Goal: Task Accomplishment & Management: Use online tool/utility

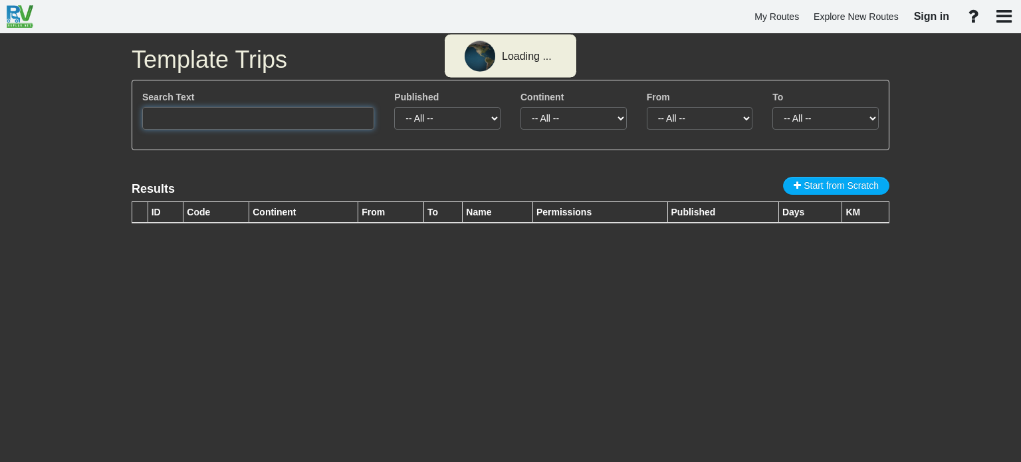
click at [191, 122] on input "text" at bounding box center [258, 118] width 232 height 23
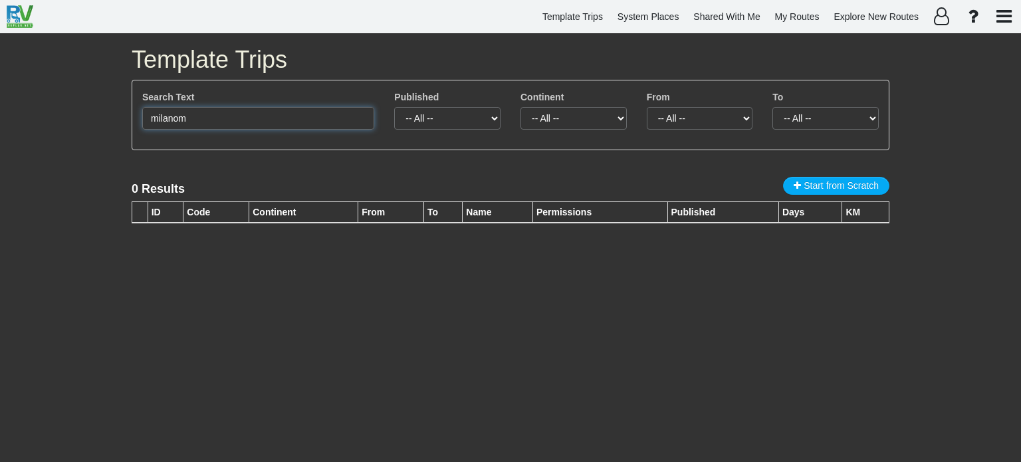
type input "[GEOGRAPHIC_DATA]"
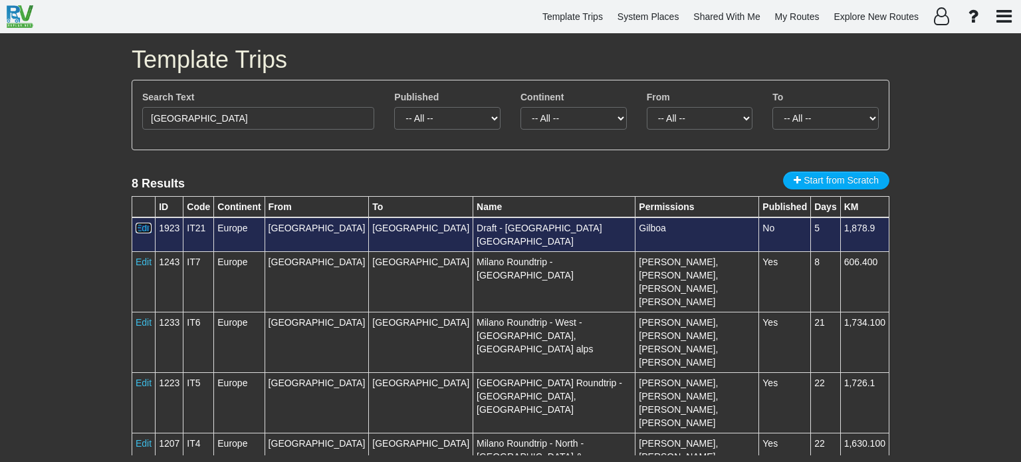
click at [147, 228] on link "Edit" at bounding box center [144, 228] width 16 height 11
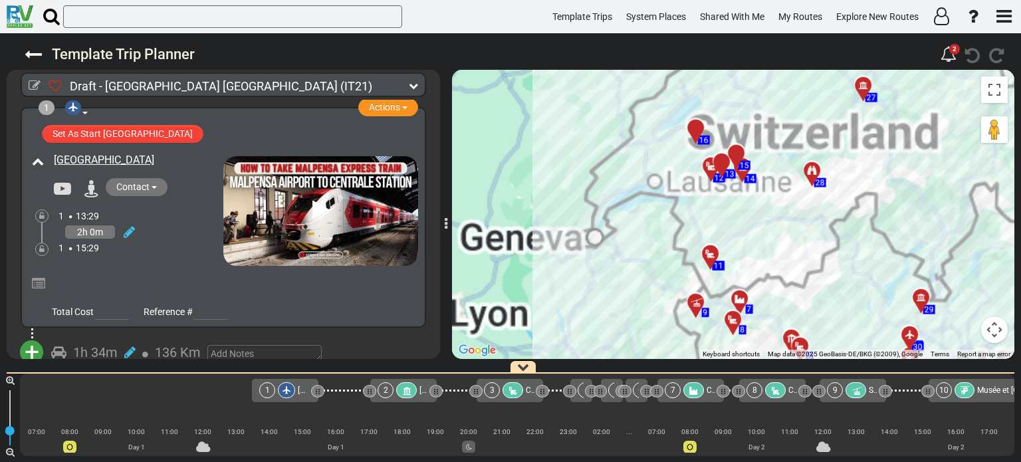
drag, startPoint x: 790, startPoint y: 269, endPoint x: 784, endPoint y: 209, distance: 60.1
click at [784, 209] on div "To activate drag with keyboard, press Alt + Enter. Once in keyboard drag state,…" at bounding box center [733, 214] width 562 height 289
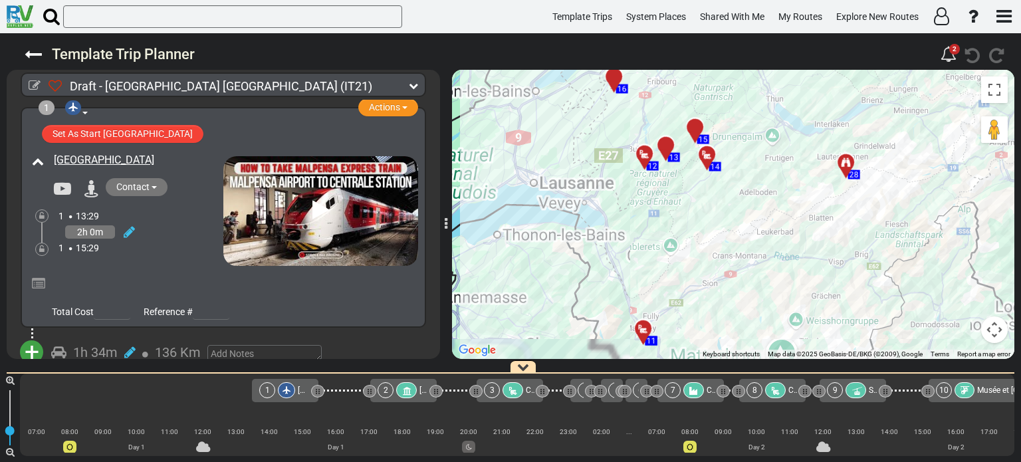
drag, startPoint x: 739, startPoint y: 162, endPoint x: 764, endPoint y: 255, distance: 96.3
click at [764, 255] on div "To activate drag with keyboard, press Alt + Enter. Once in keyboard drag state,…" at bounding box center [733, 214] width 562 height 289
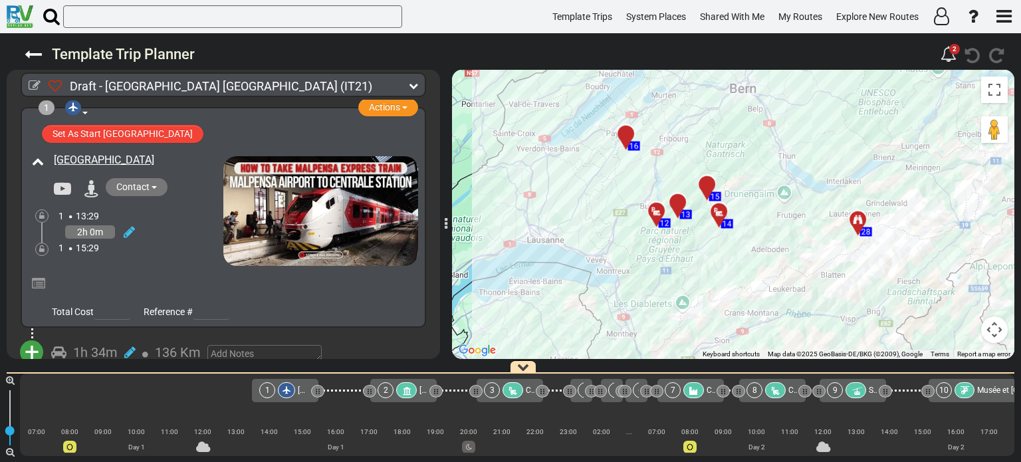
click at [707, 188] on div at bounding box center [712, 189] width 22 height 21
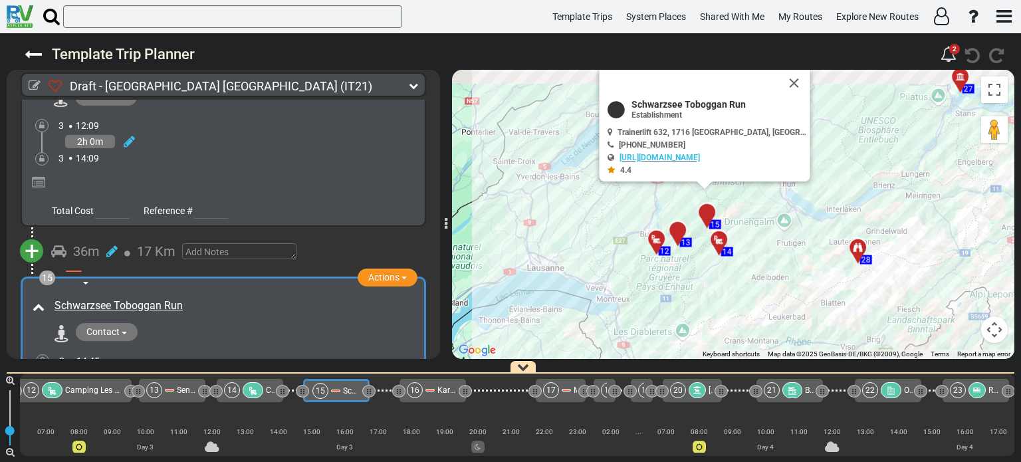
scroll to position [0, 1249]
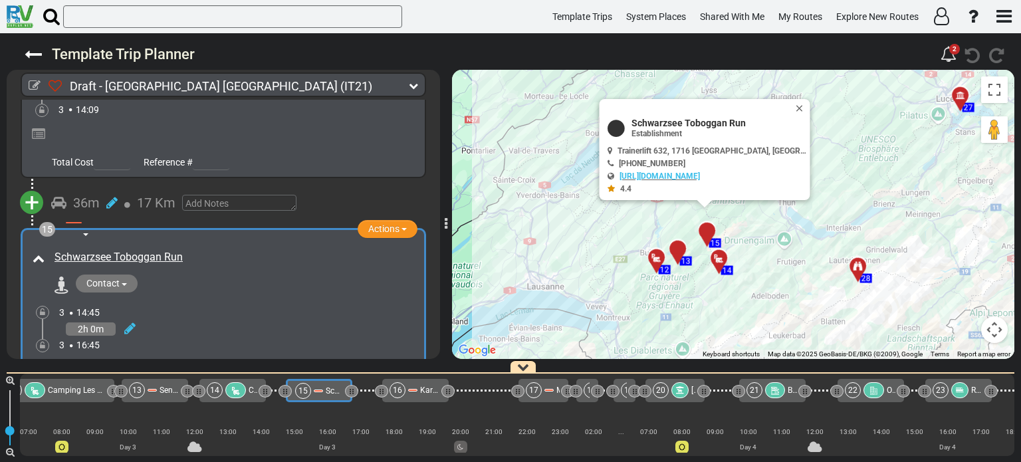
click at [680, 252] on div at bounding box center [682, 254] width 22 height 21
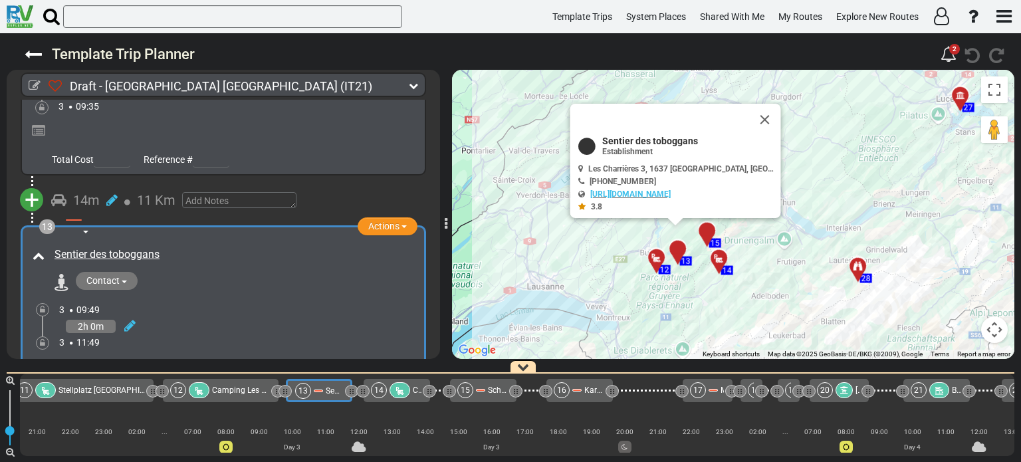
scroll to position [0, 1085]
click at [373, 244] on div "Sentier des toboggans Contact [PHONE_NUMBER]" at bounding box center [233, 269] width 370 height 50
click at [765, 124] on button "Close" at bounding box center [773, 126] width 16 height 19
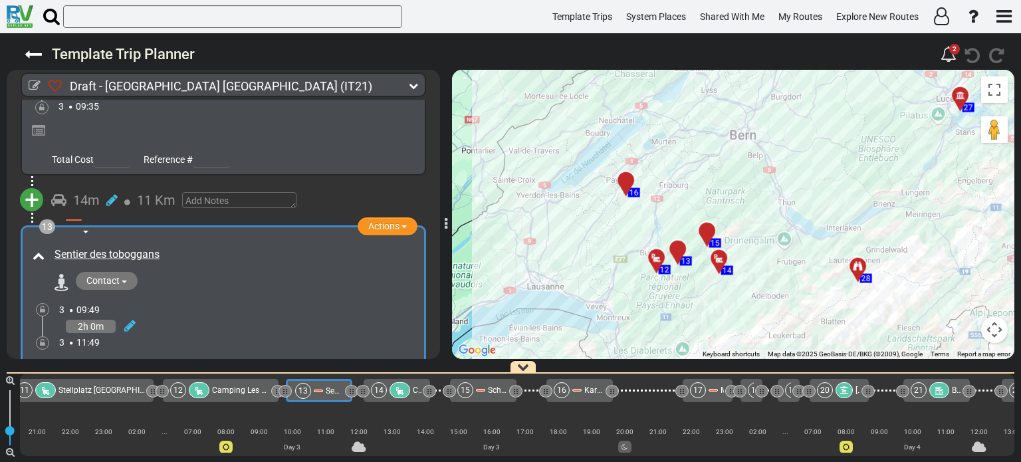
click at [709, 233] on div at bounding box center [712, 236] width 22 height 21
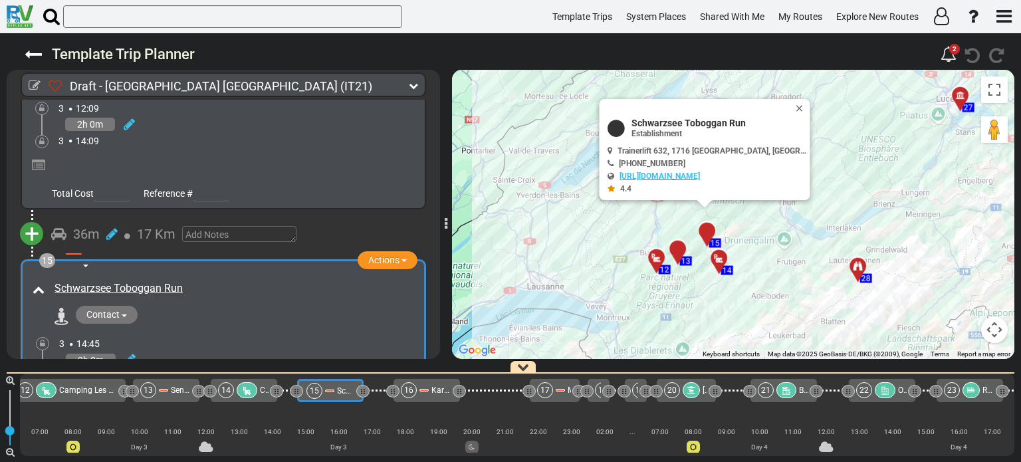
scroll to position [0, 1249]
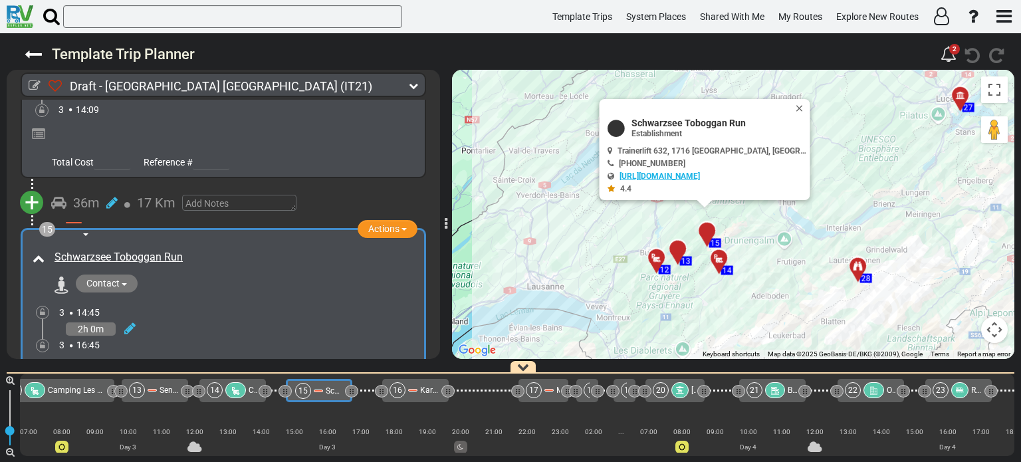
click at [685, 175] on link "[URL][DOMAIN_NAME]" at bounding box center [660, 176] width 80 height 9
click at [794, 105] on button "Close" at bounding box center [802, 108] width 16 height 19
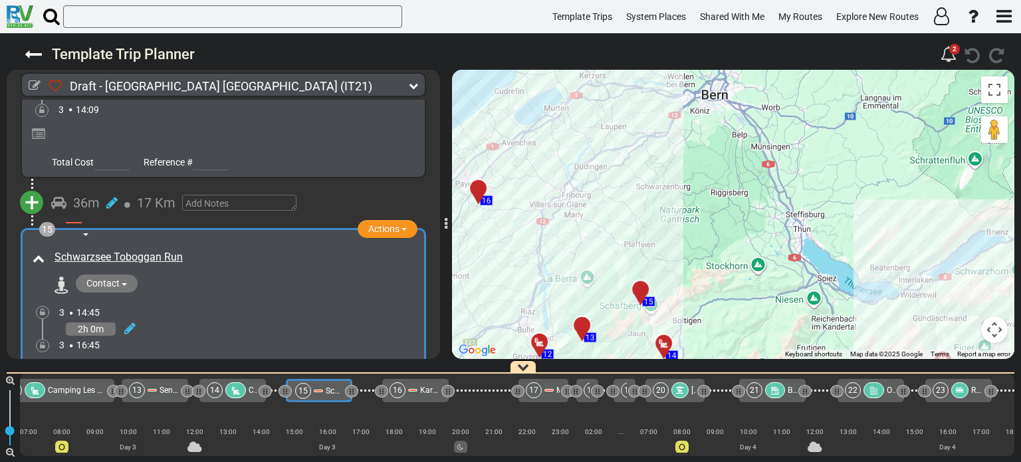
click at [638, 291] on div at bounding box center [645, 295] width 22 height 21
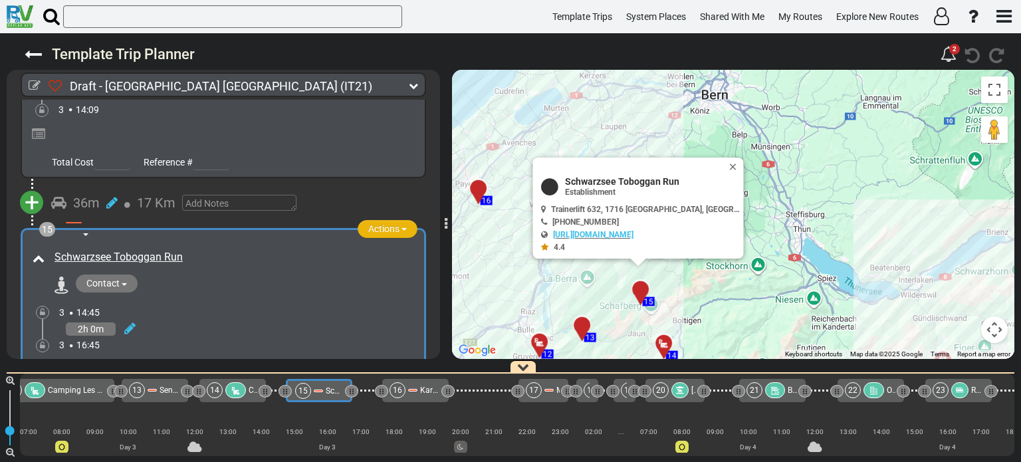
click at [402, 220] on button "Actions" at bounding box center [388, 229] width 60 height 18
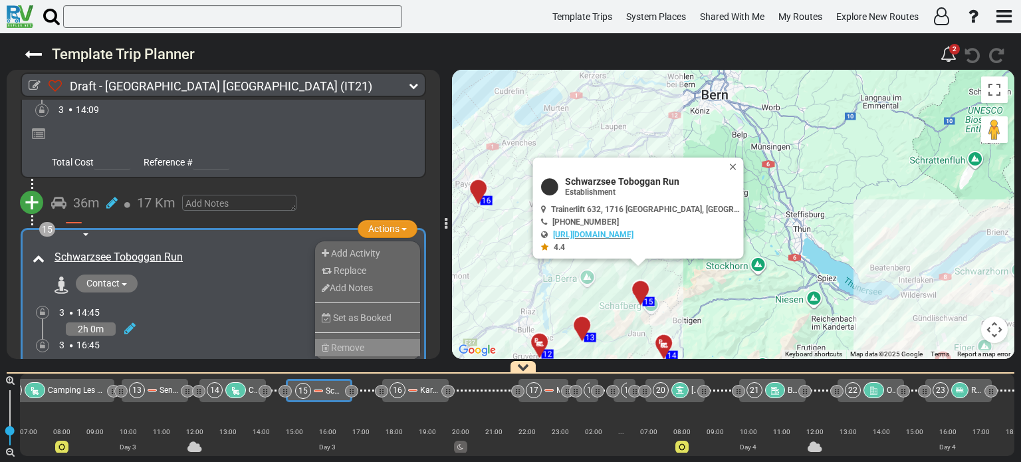
click at [378, 339] on li "Remove" at bounding box center [367, 347] width 105 height 17
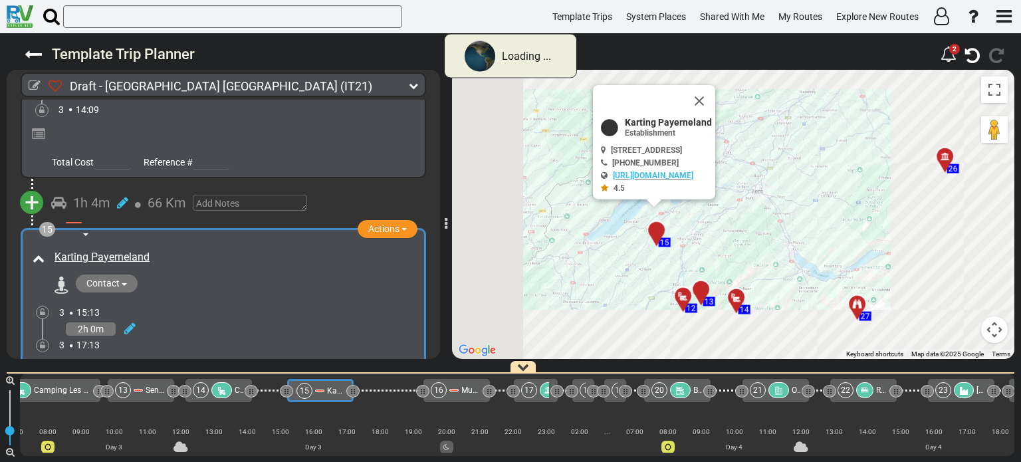
scroll to position [0, 1264]
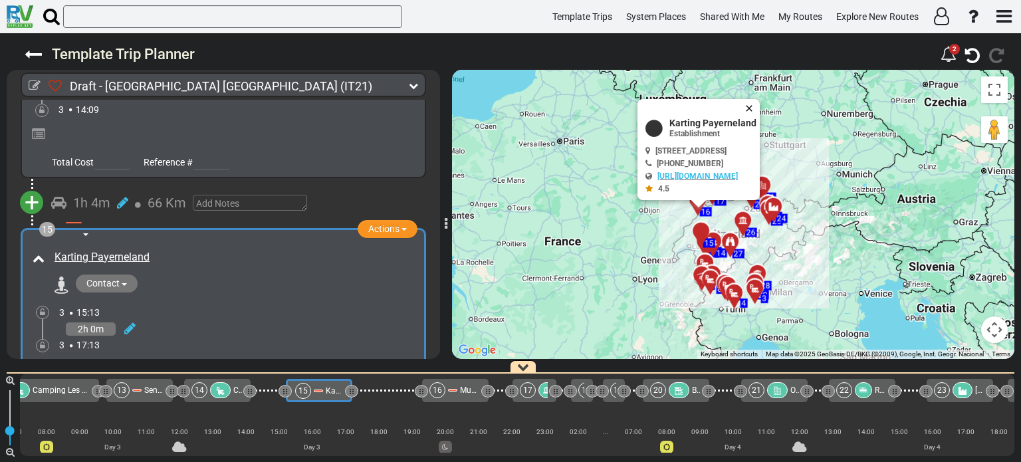
click at [760, 104] on button "Close" at bounding box center [752, 108] width 16 height 19
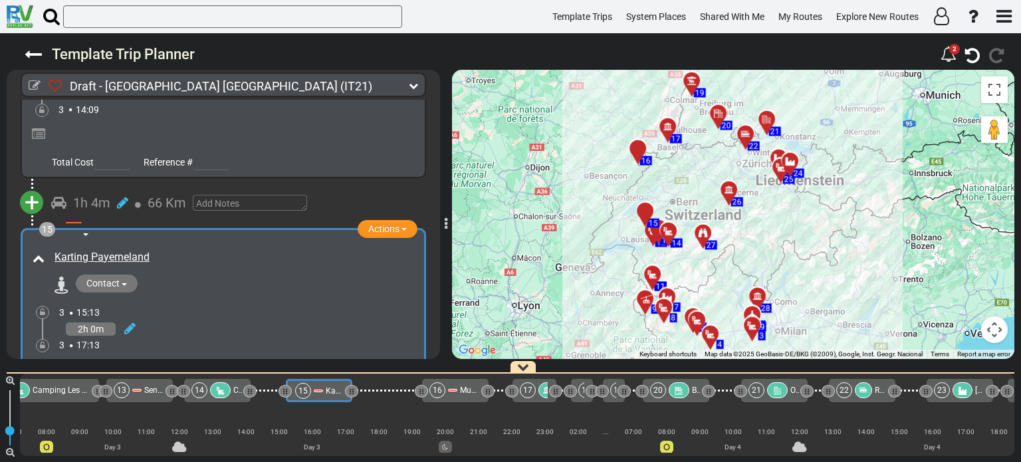
drag, startPoint x: 692, startPoint y: 220, endPoint x: 689, endPoint y: 126, distance: 94.4
click at [689, 126] on div "To activate drag with keyboard, press Alt + Enter. Once in keyboard drag state,…" at bounding box center [733, 214] width 562 height 289
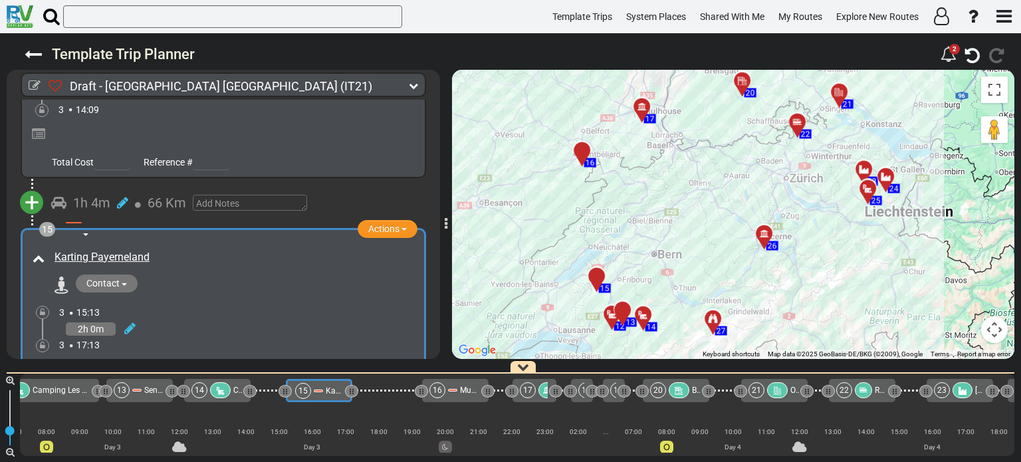
drag, startPoint x: 651, startPoint y: 189, endPoint x: 644, endPoint y: 132, distance: 57.0
click at [644, 132] on div "To activate drag with keyboard, press Alt + Enter. Once in keyboard drag state,…" at bounding box center [733, 214] width 562 height 289
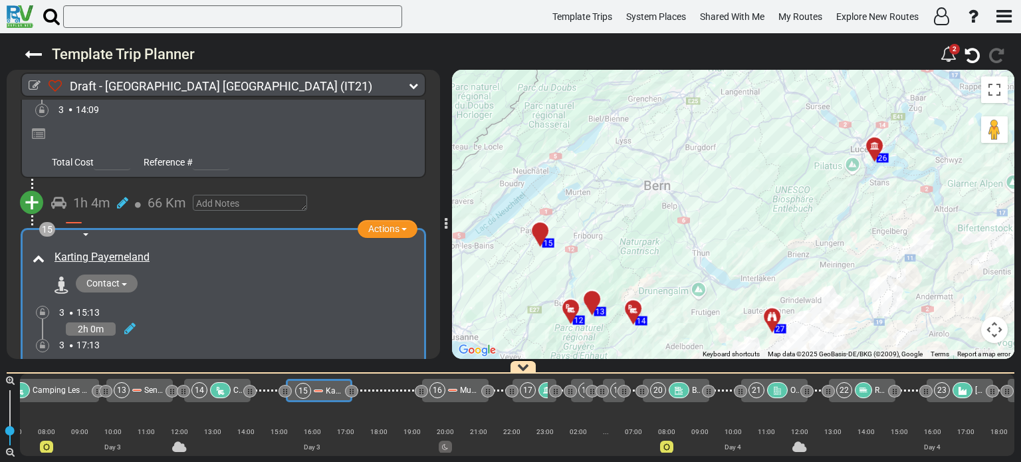
drag, startPoint x: 618, startPoint y: 225, endPoint x: 625, endPoint y: 130, distance: 96.0
click at [625, 130] on div "To activate drag with keyboard, press Alt + Enter. Once in keyboard drag state,…" at bounding box center [733, 214] width 562 height 289
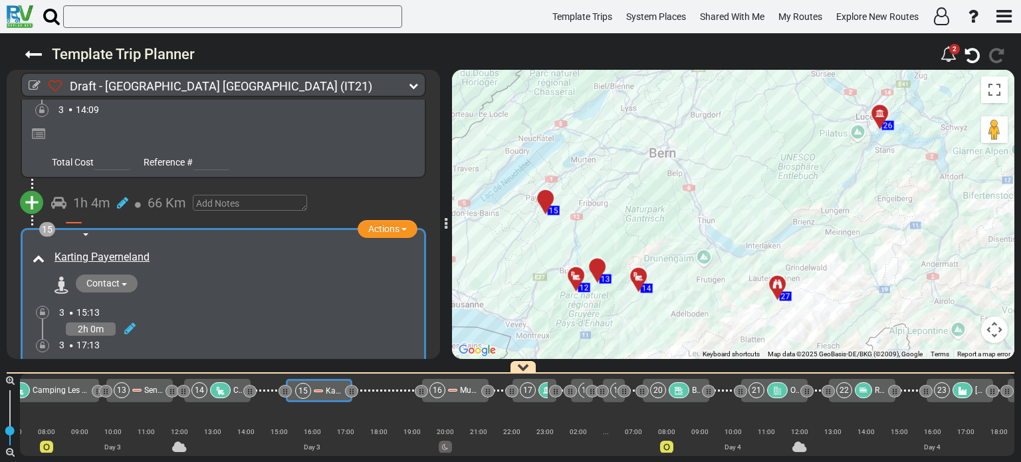
drag, startPoint x: 643, startPoint y: 201, endPoint x: 648, endPoint y: 170, distance: 31.7
click at [648, 170] on div "To activate drag with keyboard, press Alt + Enter. Once in keyboard drag state,…" at bounding box center [733, 214] width 562 height 289
click at [548, 199] on div at bounding box center [550, 203] width 22 height 21
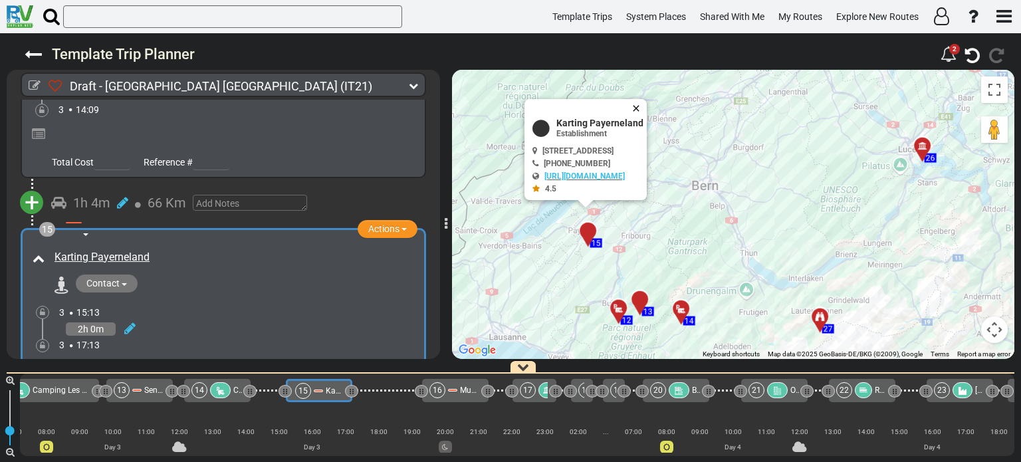
click at [647, 106] on button "Close" at bounding box center [639, 108] width 16 height 19
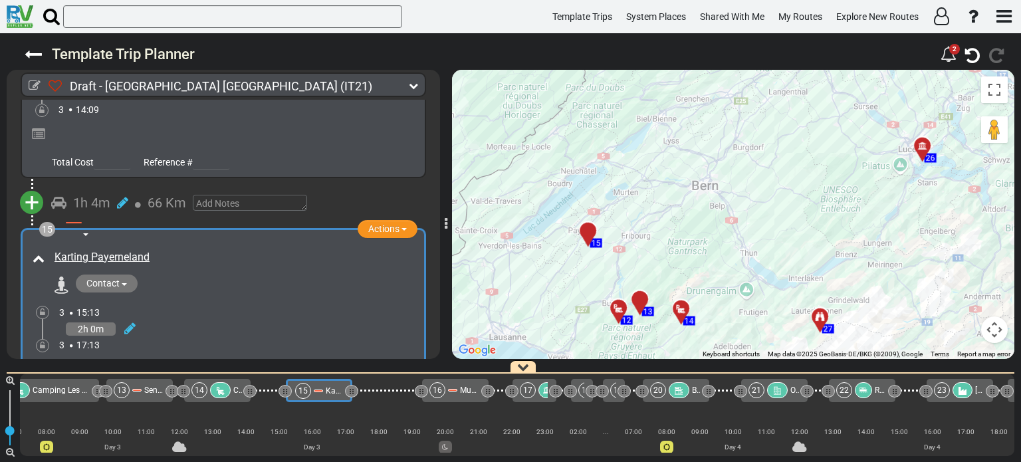
click at [433, 179] on div "+ Add Atraction Add Campground 1h 4m" at bounding box center [223, 203] width 433 height 49
click at [400, 193] on div "1h 4m 66 Km" at bounding box center [233, 202] width 364 height 19
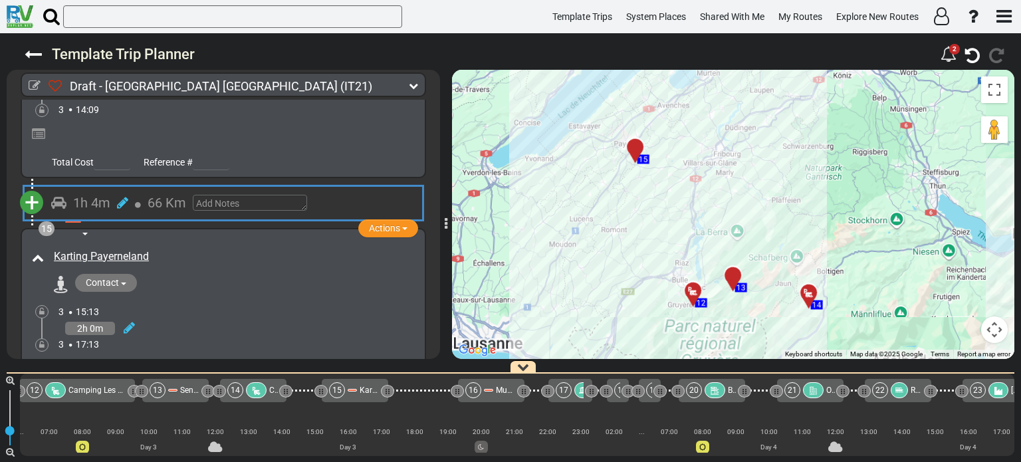
scroll to position [0, 1229]
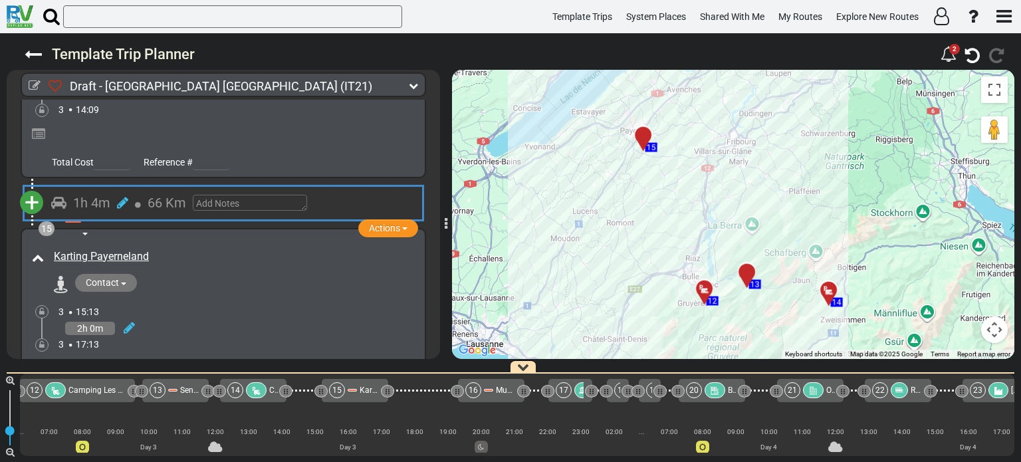
click at [330, 246] on div "Karting Payerneland Contact" at bounding box center [224, 298] width 390 height 105
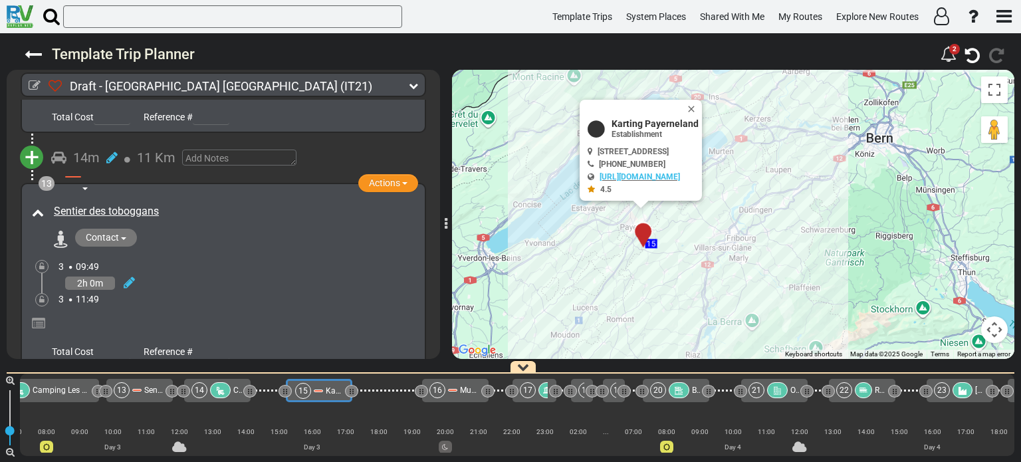
scroll to position [3161, 0]
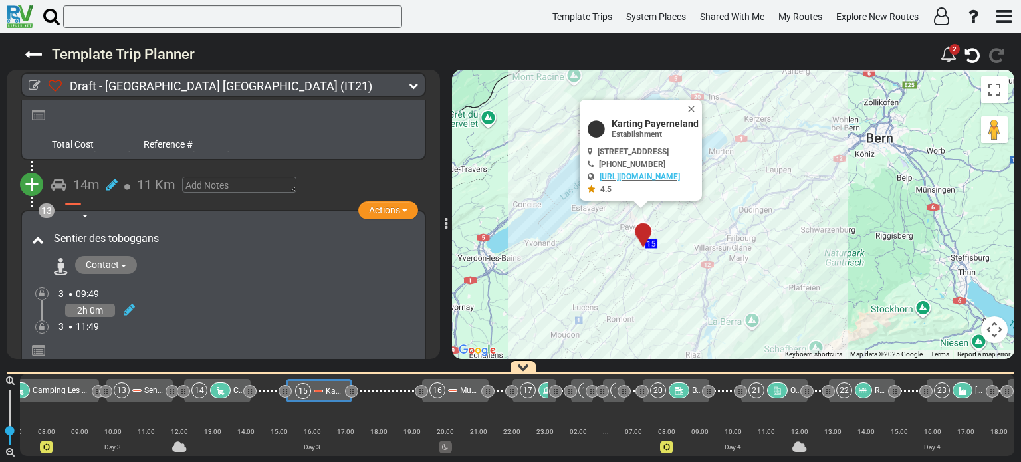
click at [338, 300] on div "2h 0m" at bounding box center [239, 309] width 360 height 19
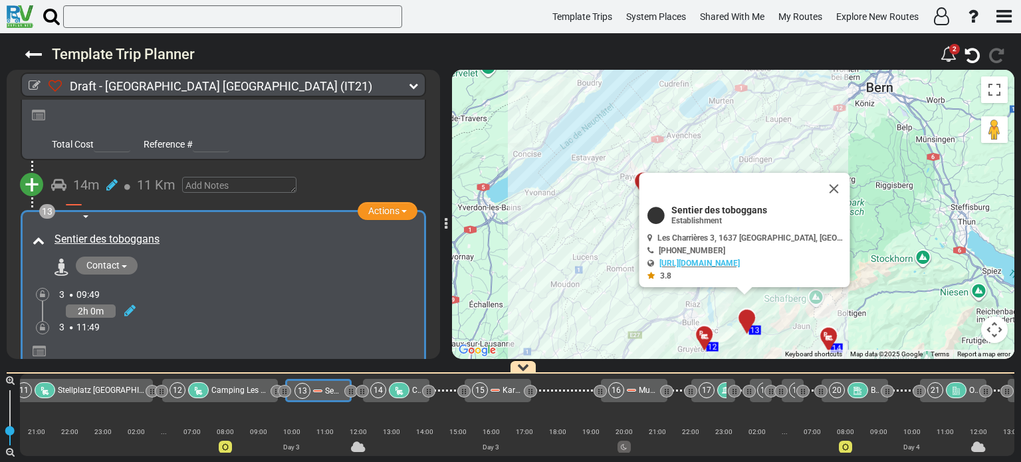
scroll to position [0, 1085]
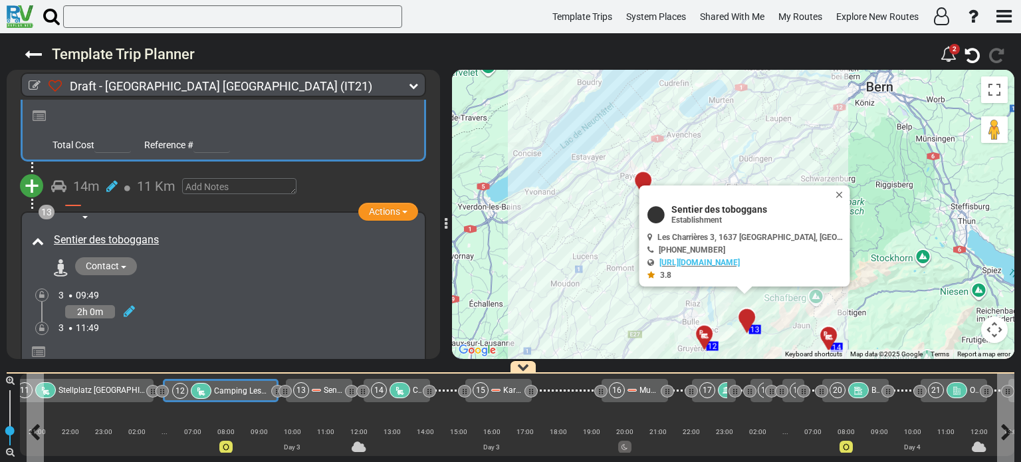
click at [241, 390] on span "Camping Les Sapins" at bounding box center [251, 390] width 74 height 9
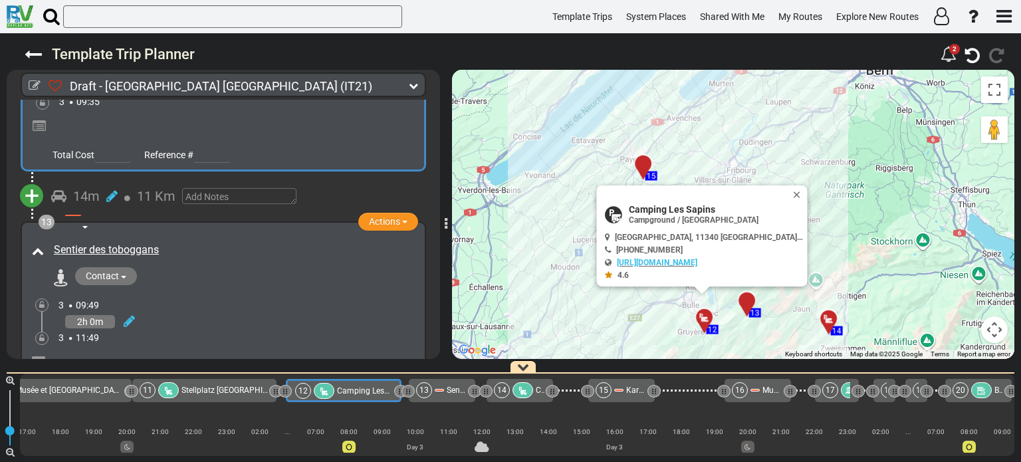
scroll to position [3152, 0]
click at [830, 319] on div at bounding box center [833, 324] width 22 height 21
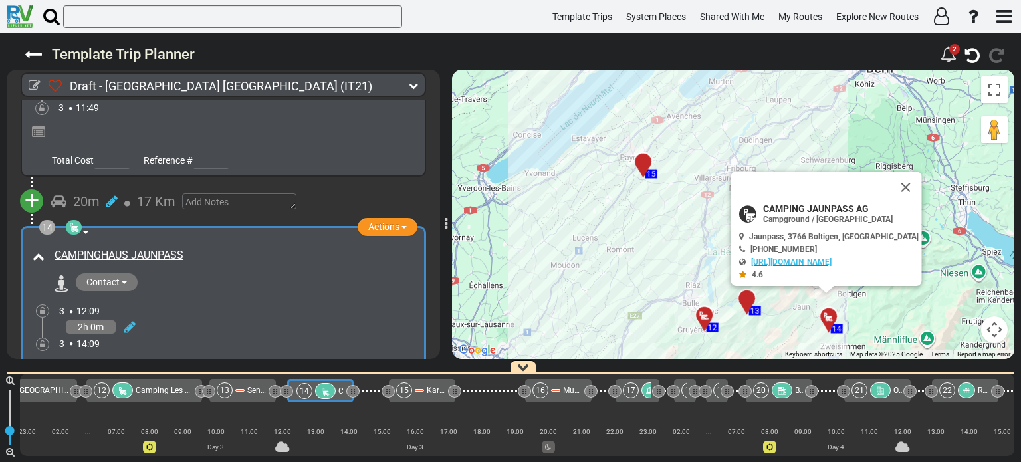
scroll to position [0, 1162]
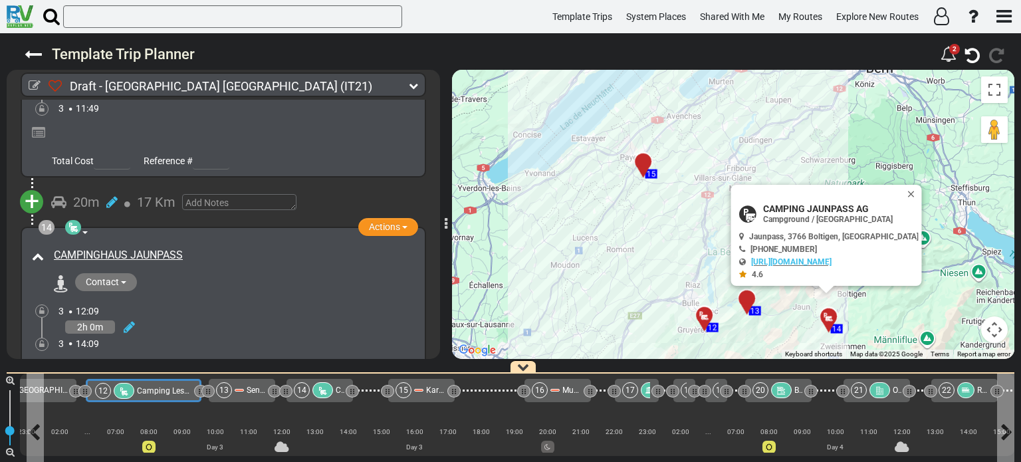
click at [177, 388] on span "Camping Les Sapins" at bounding box center [174, 390] width 74 height 9
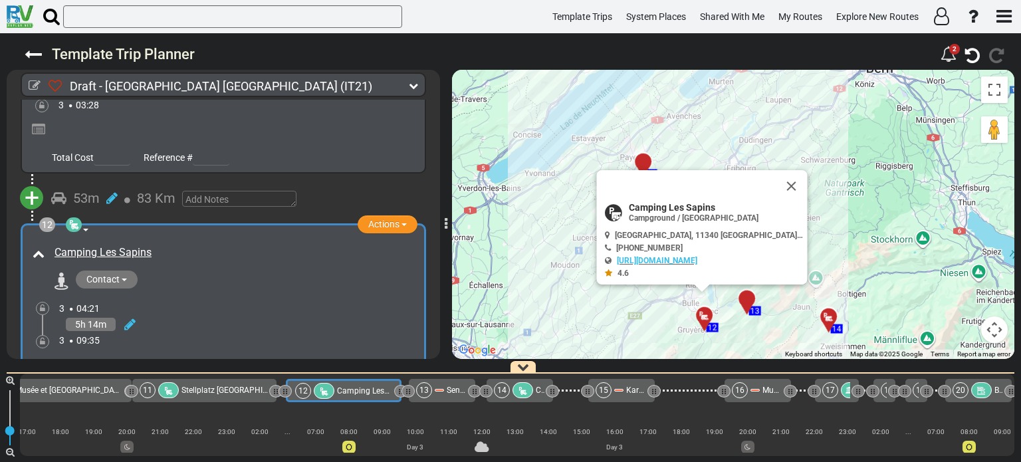
scroll to position [2912, 0]
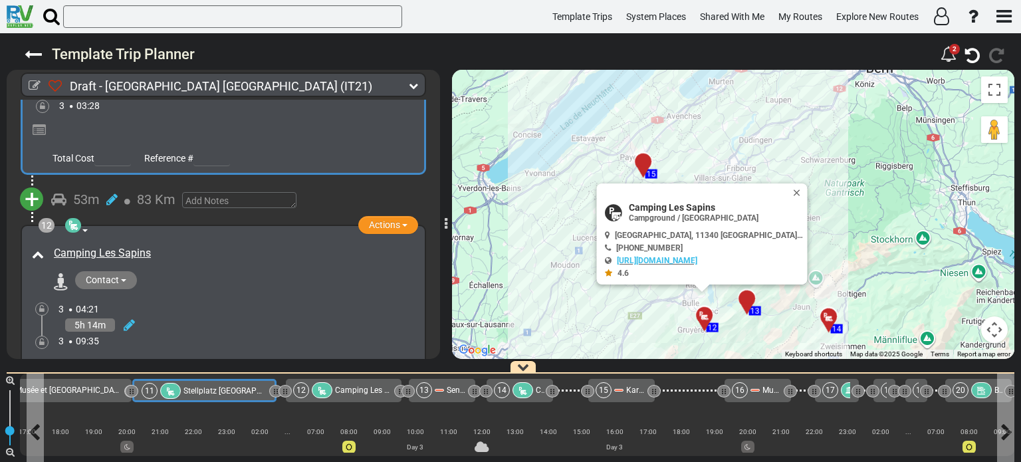
click at [207, 390] on span "Stellplatz [GEOGRAPHIC_DATA]" at bounding box center [239, 390] width 112 height 9
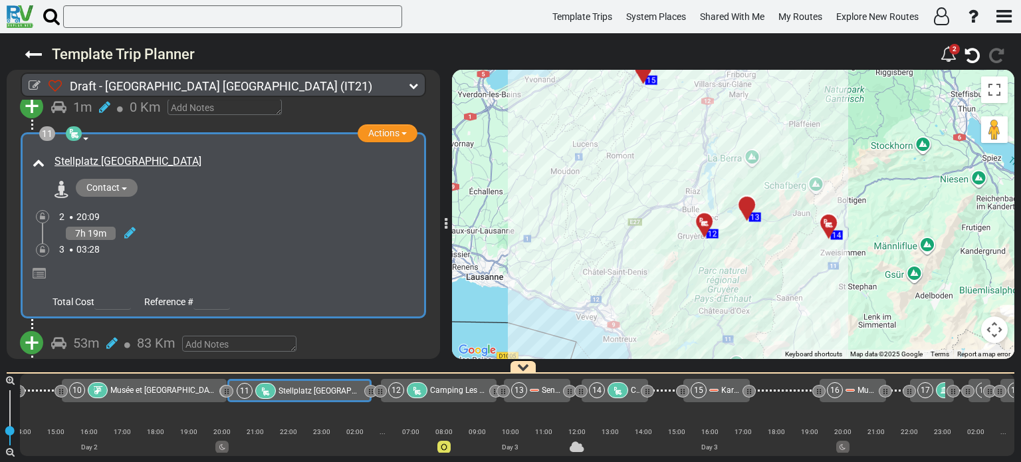
scroll to position [0, 0]
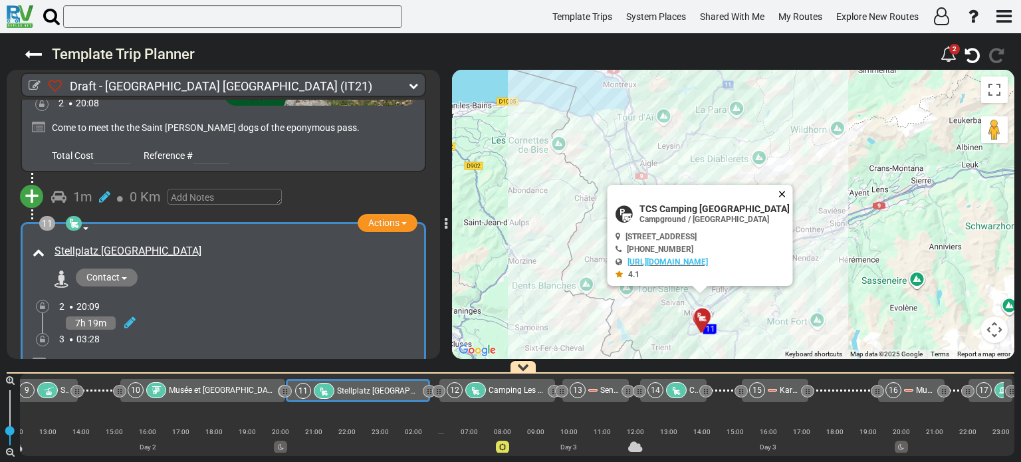
click at [792, 191] on button "Close" at bounding box center [785, 194] width 16 height 19
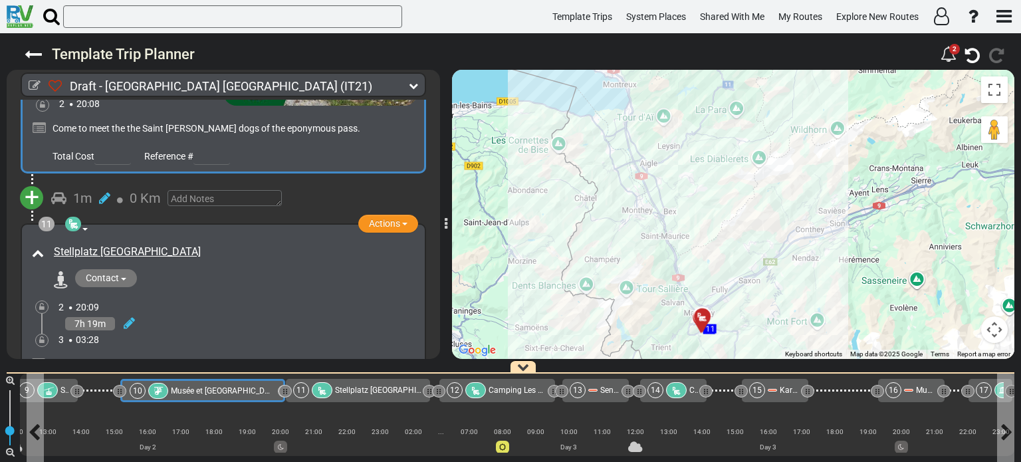
click at [204, 392] on span "Musée et [GEOGRAPHIC_DATA][PERSON_NAME]" at bounding box center [256, 390] width 171 height 9
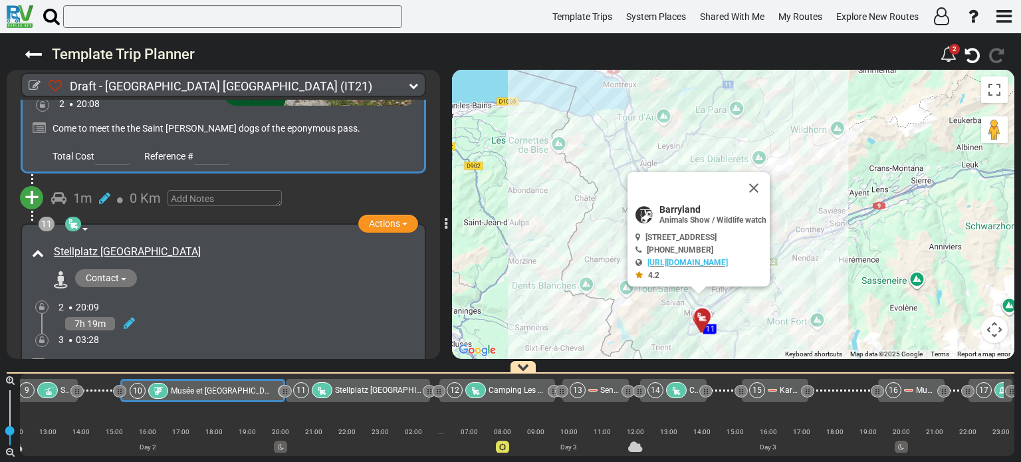
scroll to position [2548, 0]
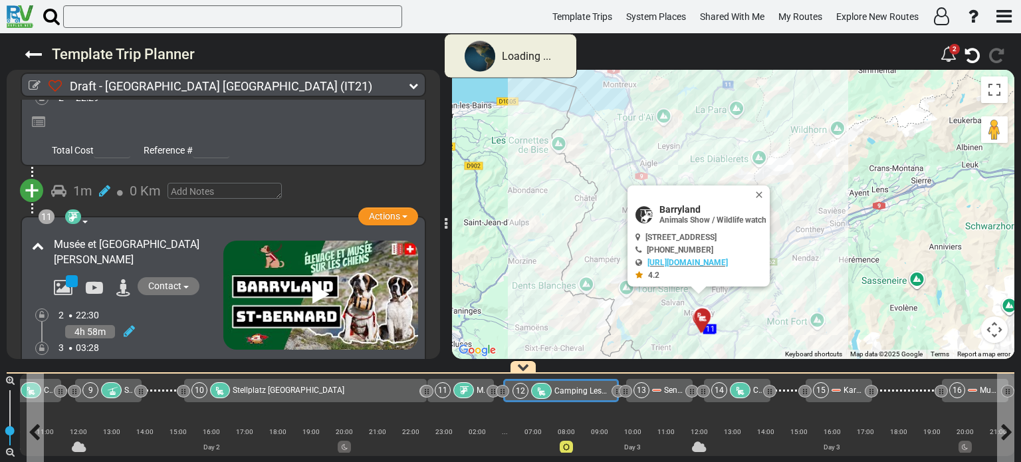
click at [562, 392] on span "Camping Les Sapins" at bounding box center [591, 390] width 74 height 9
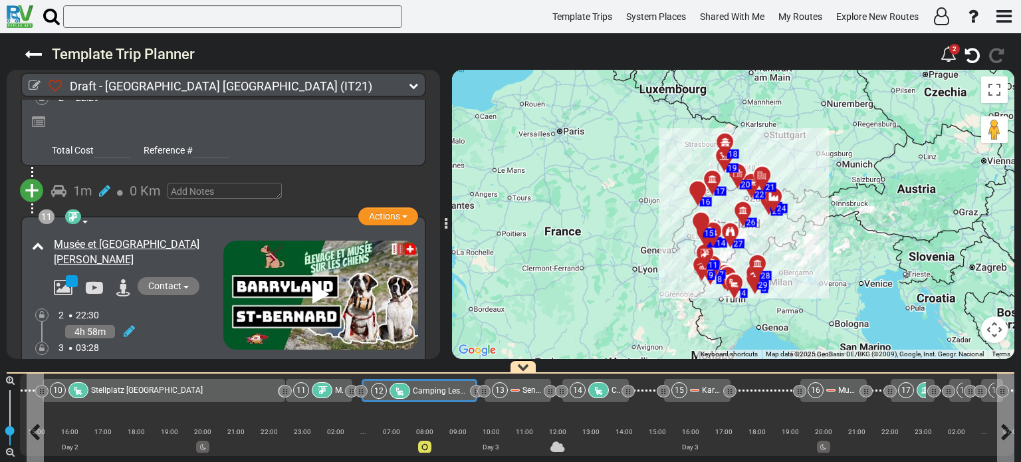
click at [416, 390] on span "Camping Les Sapins" at bounding box center [450, 390] width 74 height 9
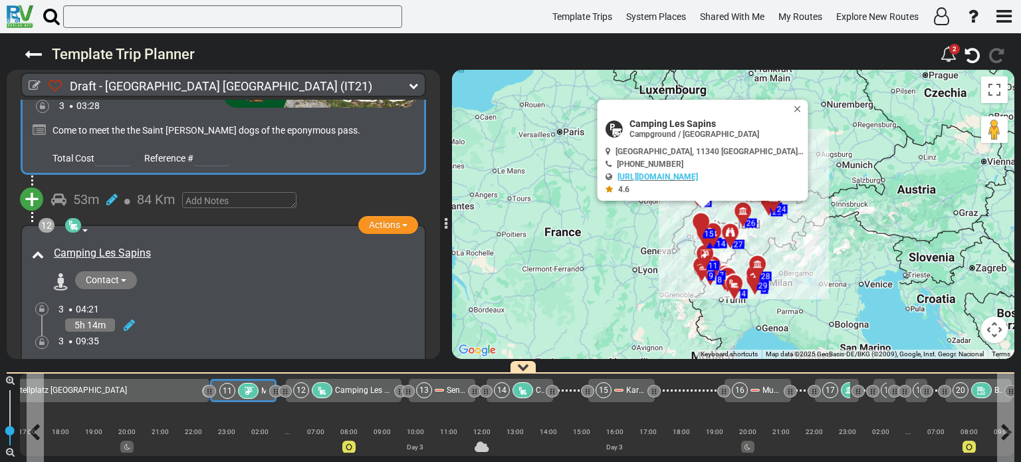
click at [251, 390] on icon at bounding box center [248, 391] width 11 height 9
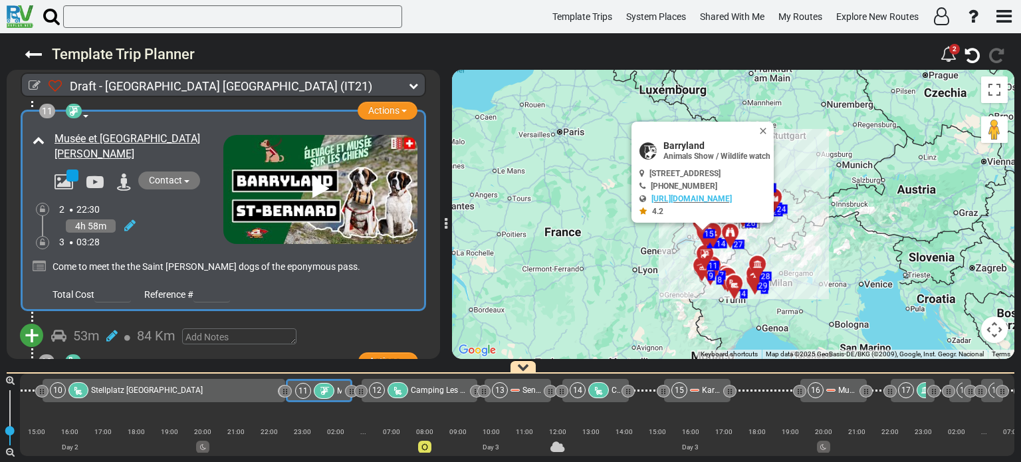
click at [32, 320] on span "+" at bounding box center [32, 335] width 15 height 31
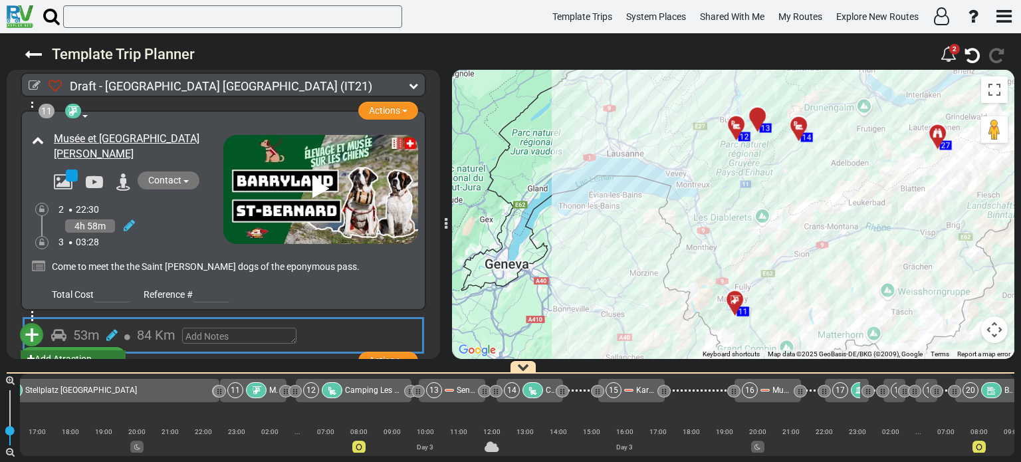
click at [76, 350] on li "Add Atraction" at bounding box center [73, 358] width 105 height 17
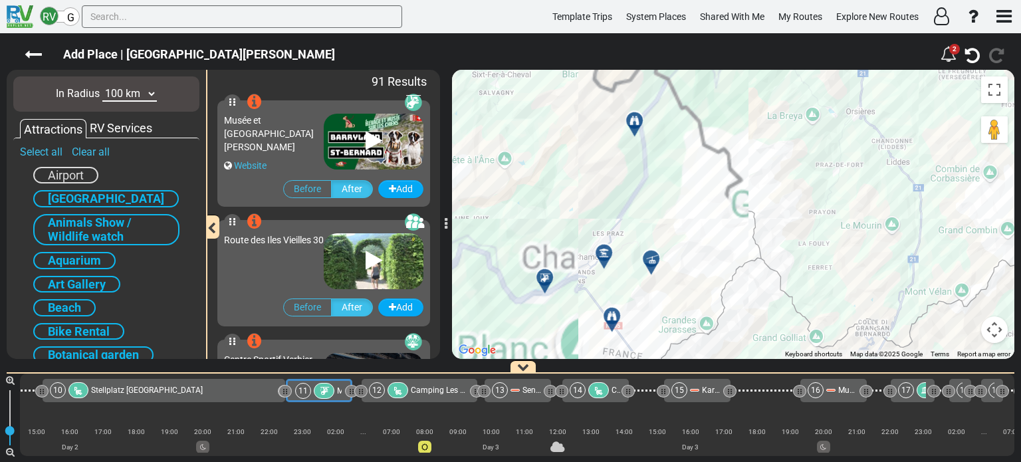
drag, startPoint x: 703, startPoint y: 212, endPoint x: 667, endPoint y: 312, distance: 106.4
click at [667, 312] on div "To activate drag with keyboard, press Alt + Enter. Once in keyboard drag state,…" at bounding box center [733, 214] width 562 height 289
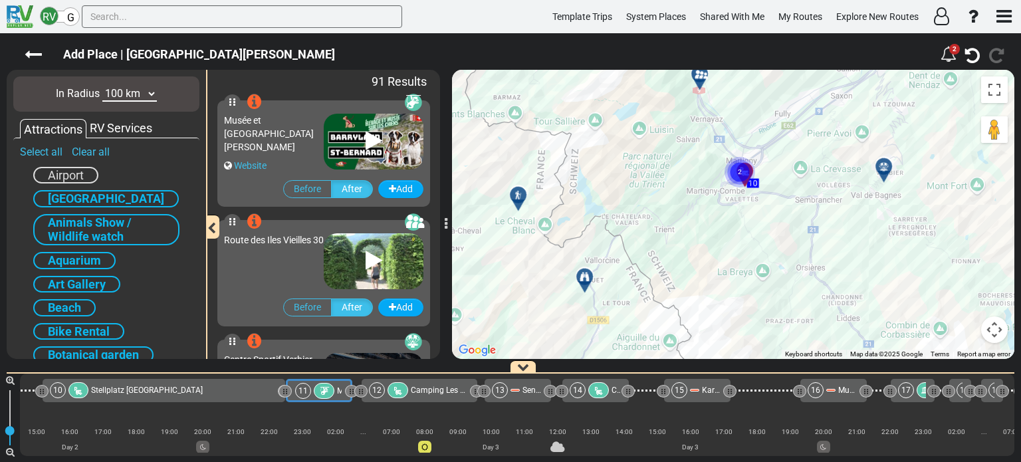
drag, startPoint x: 745, startPoint y: 211, endPoint x: 720, endPoint y: 278, distance: 71.5
click at [714, 289] on div "To activate drag with keyboard, press Alt + Enter. Once in keyboard drag state,…" at bounding box center [733, 214] width 562 height 289
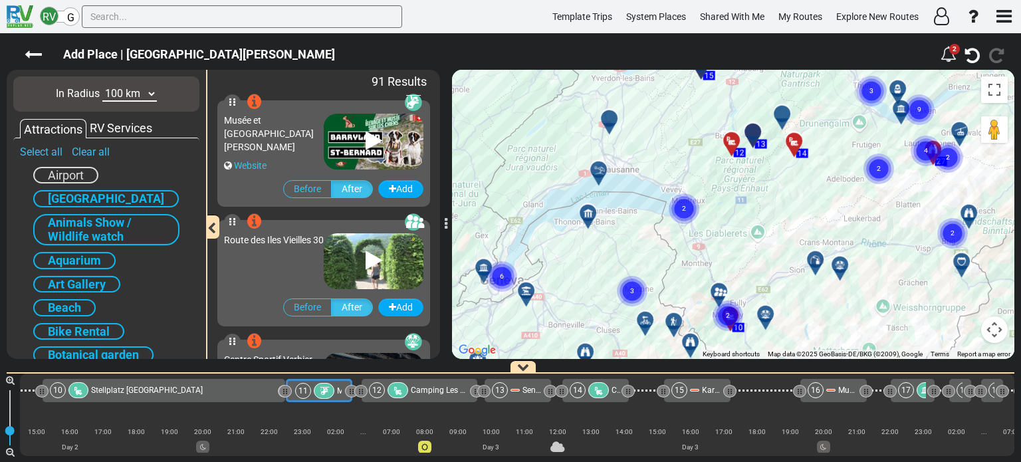
drag, startPoint x: 755, startPoint y: 112, endPoint x: 739, endPoint y: 282, distance: 170.3
click at [739, 282] on div "To activate drag with keyboard, press Alt + Enter. Once in keyboard drag state,…" at bounding box center [733, 214] width 562 height 289
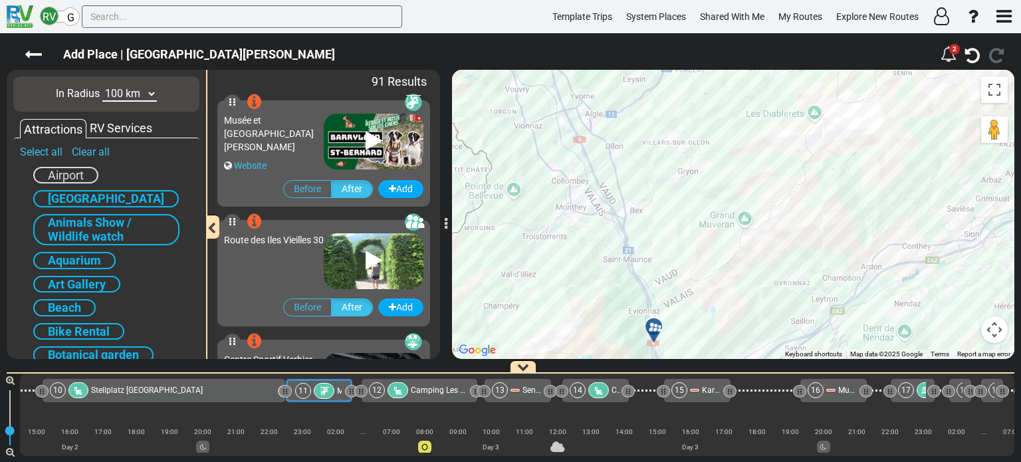
click at [657, 327] on div at bounding box center [659, 332] width 22 height 21
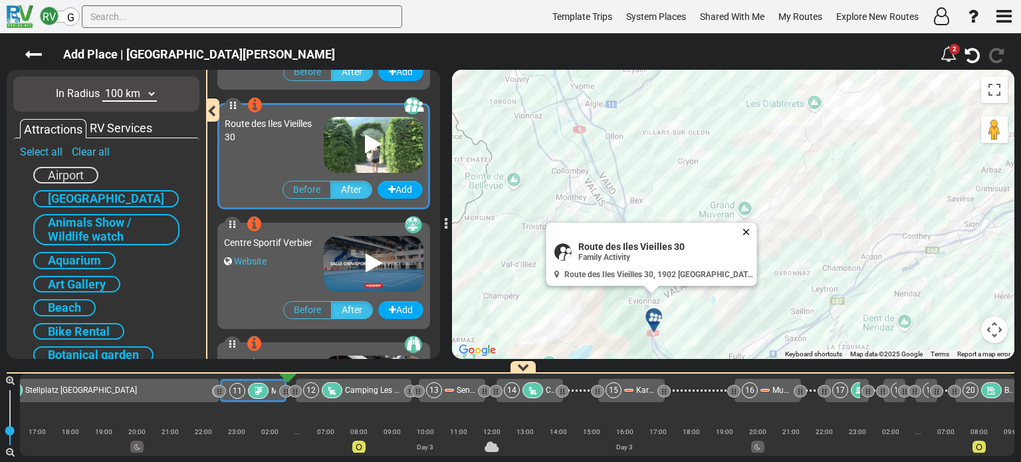
click at [747, 233] on button "Close" at bounding box center [749, 232] width 16 height 19
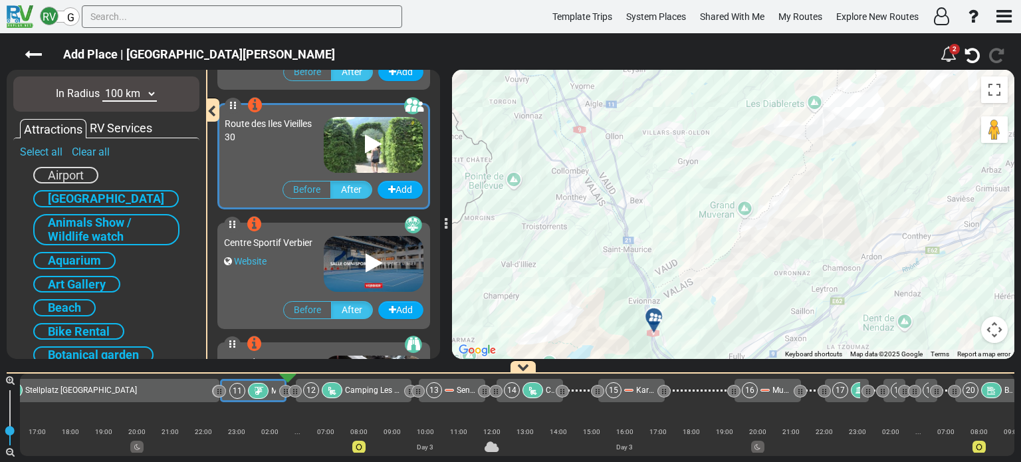
drag, startPoint x: 757, startPoint y: 273, endPoint x: 753, endPoint y: 167, distance: 105.8
click at [753, 167] on div "To navigate, press the arrow keys. To activate drag with keyboard, press Alt + …" at bounding box center [733, 214] width 562 height 289
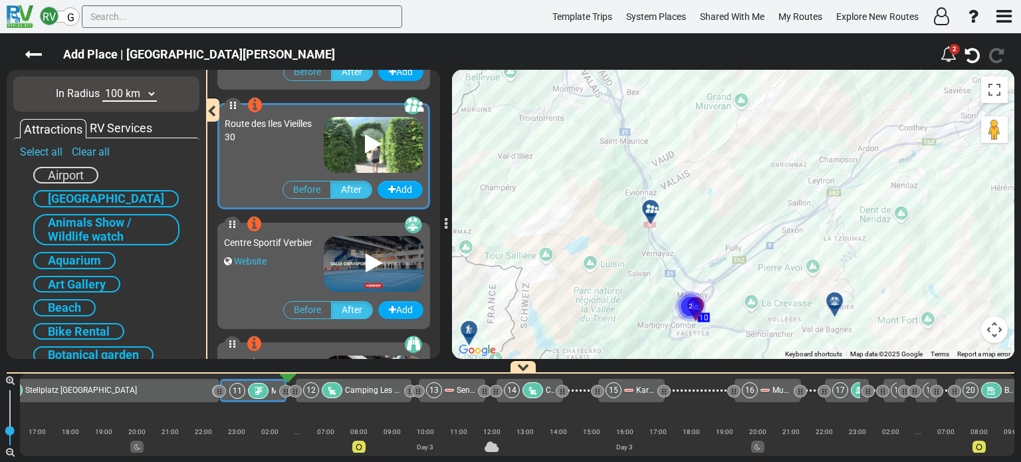
click at [689, 305] on circle "Cluster of 2 markers" at bounding box center [690, 306] width 31 height 31
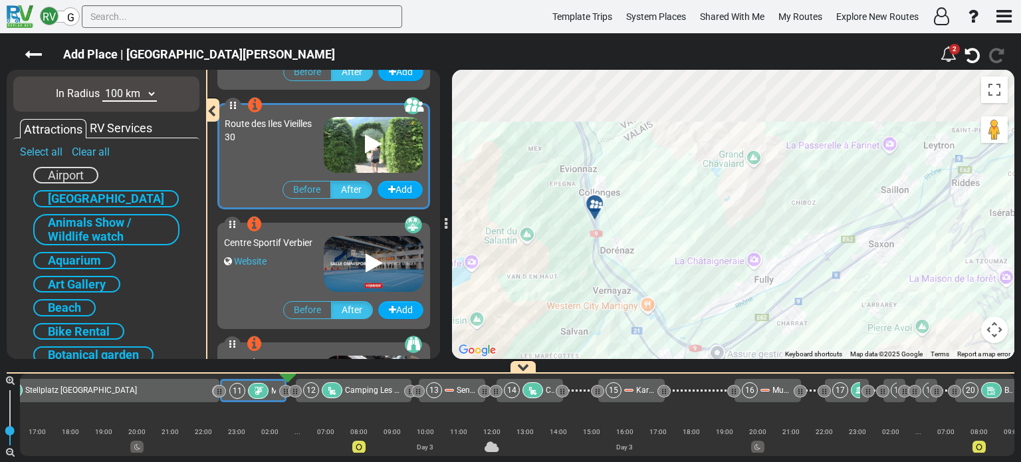
drag, startPoint x: 712, startPoint y: 207, endPoint x: 694, endPoint y: 310, distance: 105.2
click at [694, 310] on div "To navigate, press the arrow keys. To activate drag with keyboard, press Alt + …" at bounding box center [733, 214] width 562 height 289
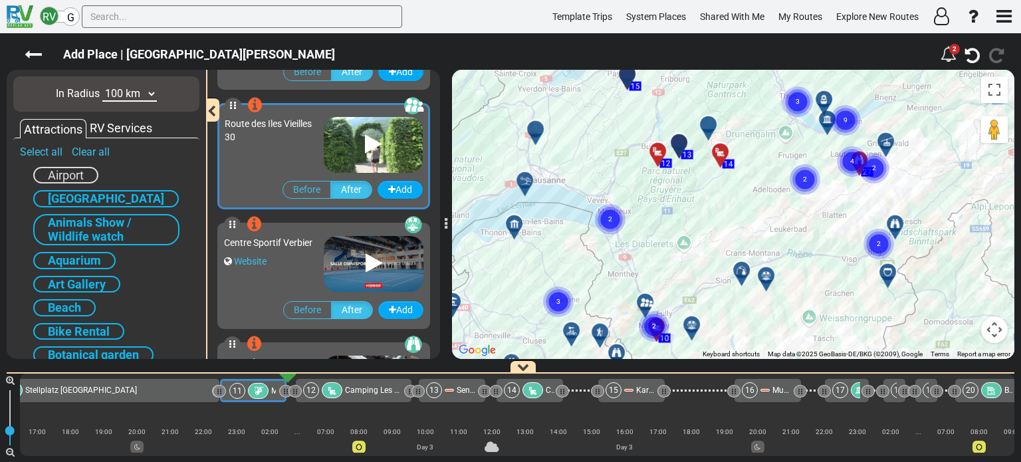
drag, startPoint x: 719, startPoint y: 180, endPoint x: 681, endPoint y: 253, distance: 82.7
click at [681, 253] on div "To activate drag with keyboard, press Alt + Enter. Once in keyboard drag state,…" at bounding box center [733, 214] width 562 height 289
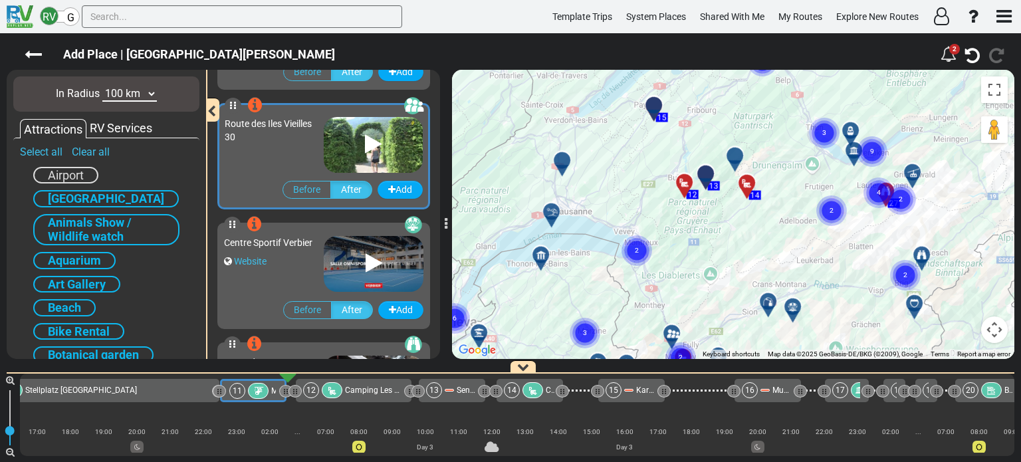
drag, startPoint x: 705, startPoint y: 240, endPoint x: 683, endPoint y: 210, distance: 37.5
click at [683, 210] on div "To activate drag with keyboard, press Alt + Enter. Once in keyboard drag state,…" at bounding box center [733, 214] width 562 height 289
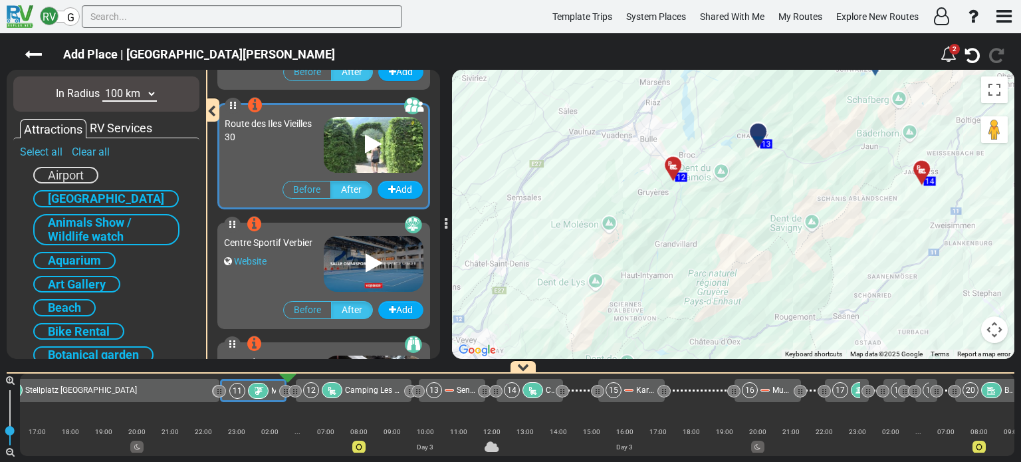
drag, startPoint x: 705, startPoint y: 121, endPoint x: 699, endPoint y: 193, distance: 72.0
click at [699, 193] on div "To activate drag with keyboard, press Alt + Enter. Once in keyboard drag state,…" at bounding box center [733, 214] width 562 height 289
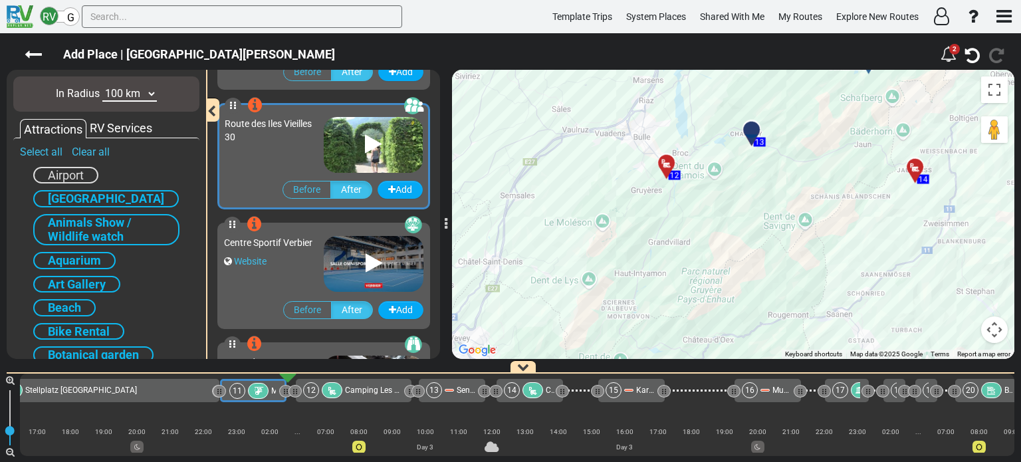
click at [667, 161] on icon at bounding box center [666, 163] width 13 height 11
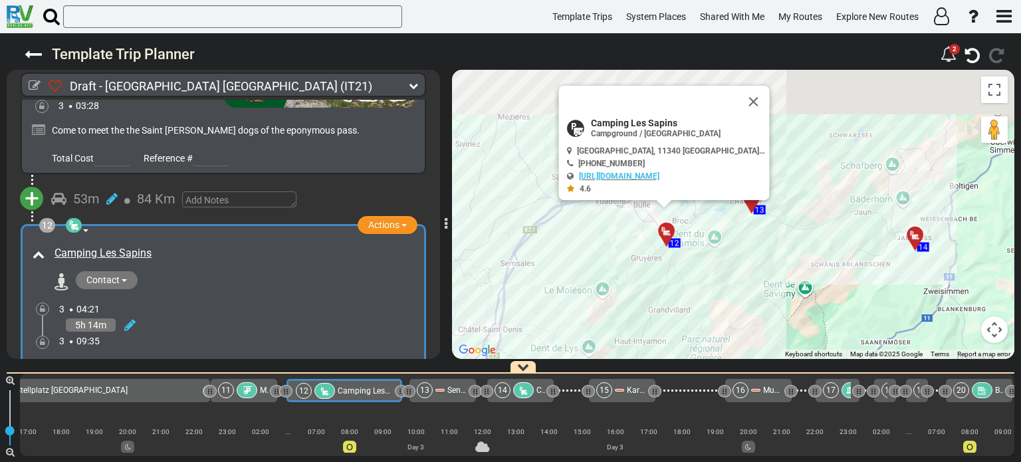
scroll to position [2914, 0]
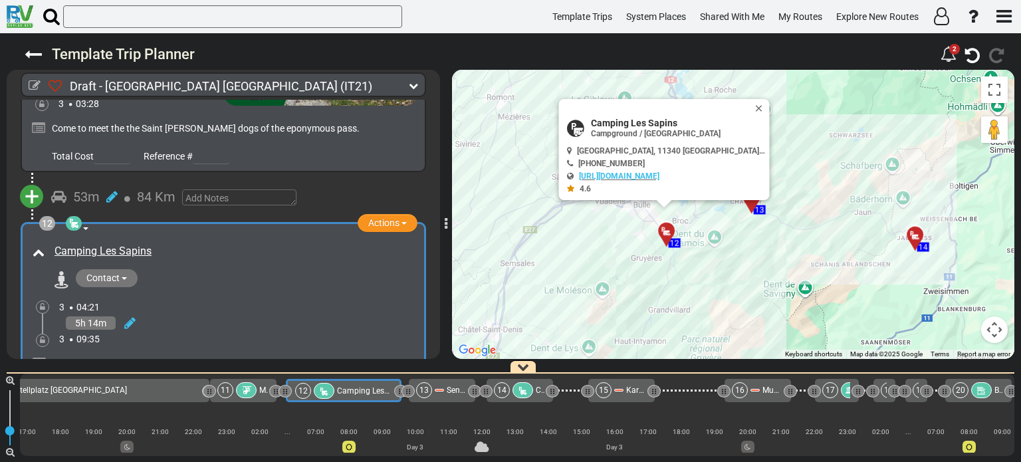
click at [354, 332] on div "3 09:35" at bounding box center [238, 338] width 358 height 13
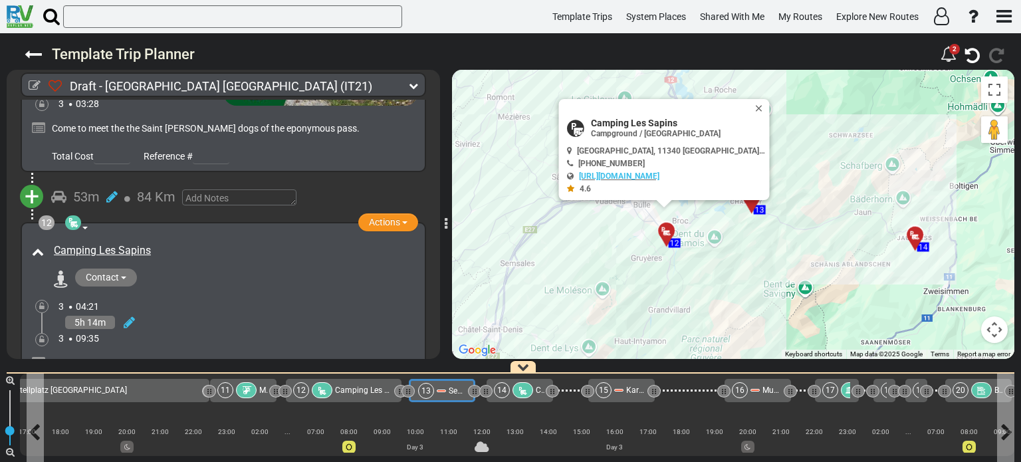
click at [456, 390] on span "Sentier des toboggans" at bounding box center [489, 390] width 80 height 9
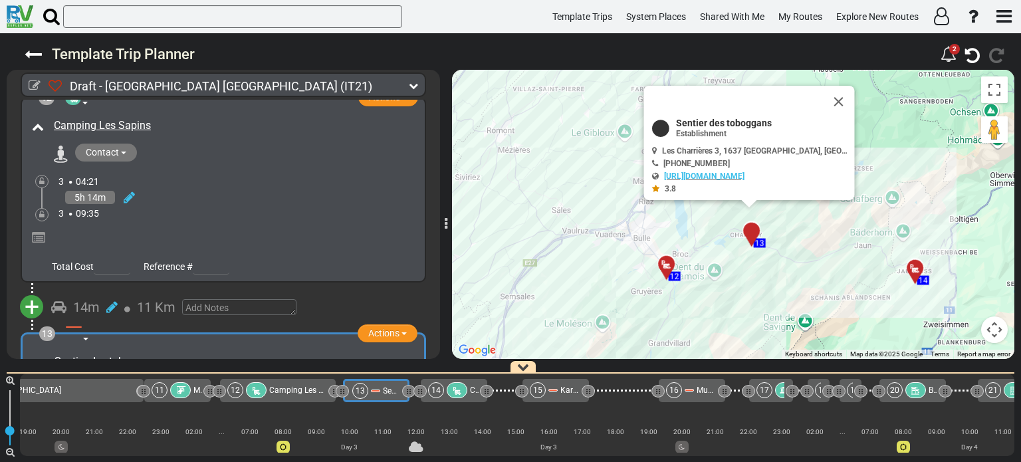
scroll to position [0, 1085]
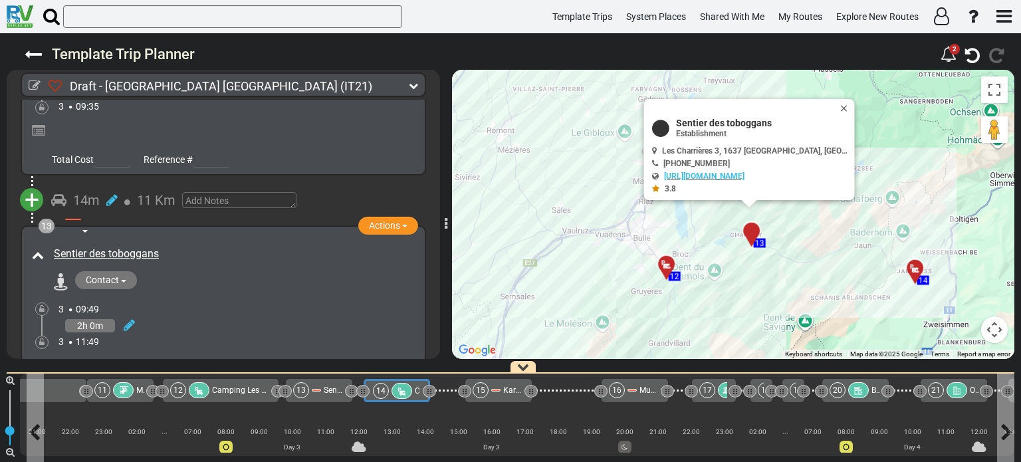
click at [405, 394] on div at bounding box center [402, 391] width 21 height 16
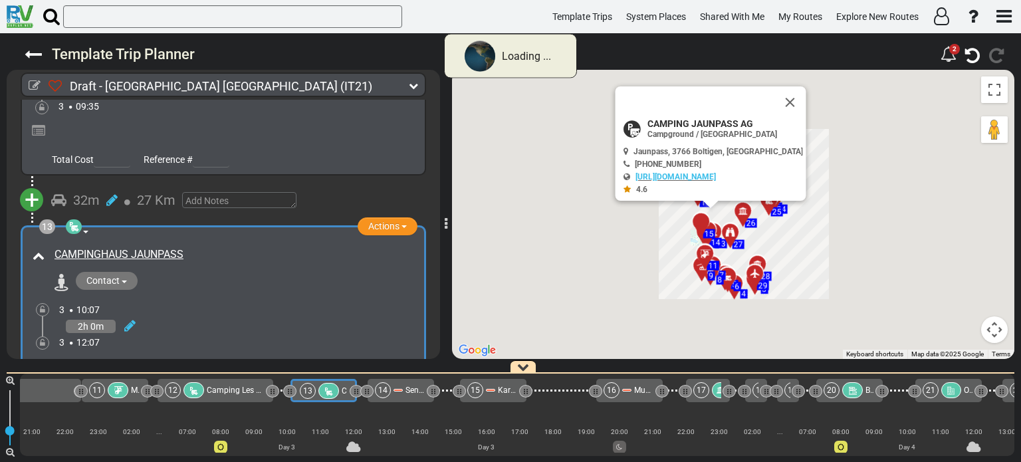
scroll to position [0, 1095]
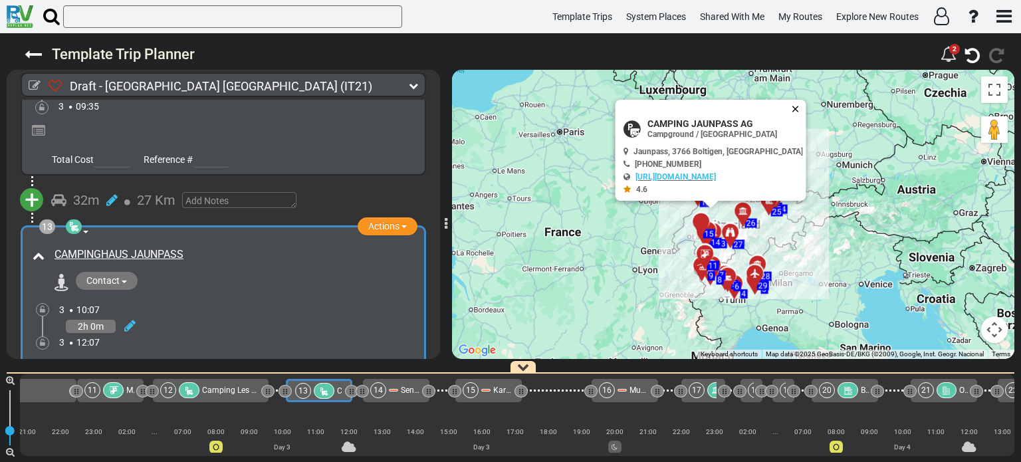
click at [790, 108] on button "Close" at bounding box center [798, 109] width 16 height 19
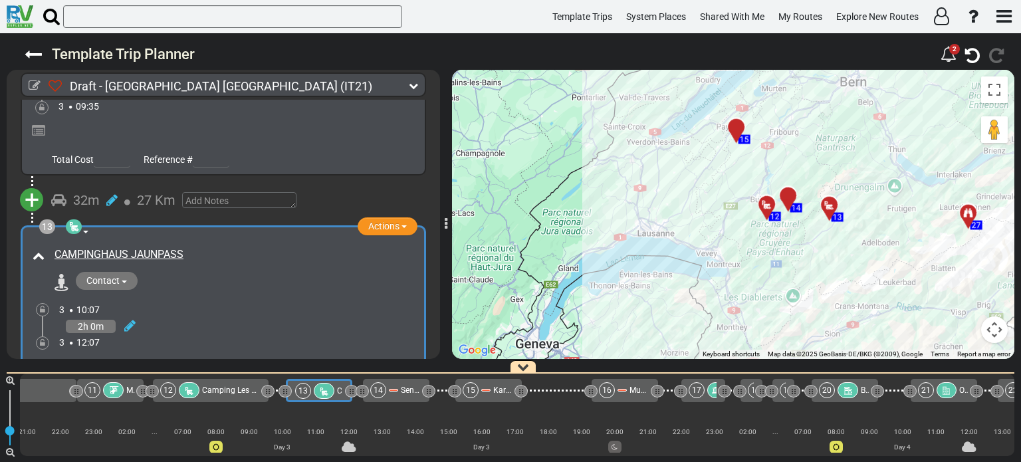
drag, startPoint x: 784, startPoint y: 220, endPoint x: 622, endPoint y: 234, distance: 163.5
click at [622, 234] on div "To activate drag with keyboard, press Alt + Enter. Once in keyboard drag state,…" at bounding box center [733, 214] width 562 height 289
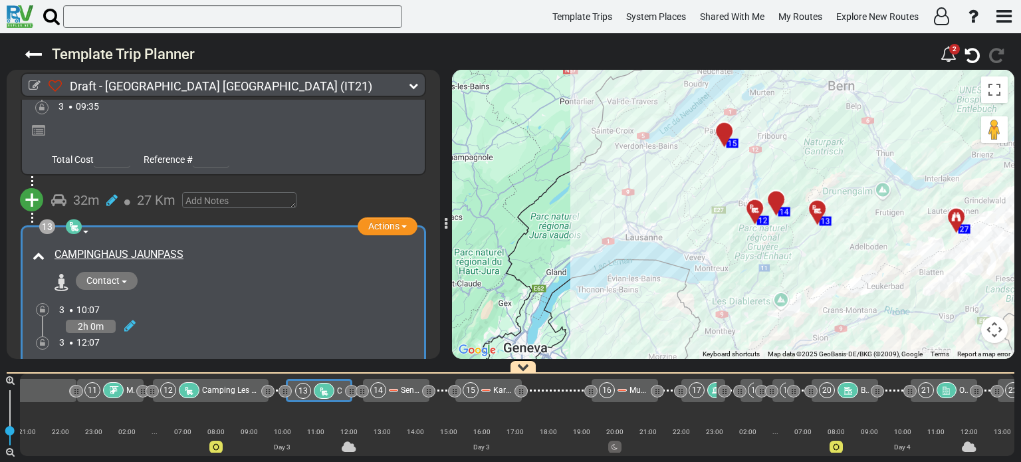
click at [775, 199] on div "14" at bounding box center [776, 198] width 23 height 23
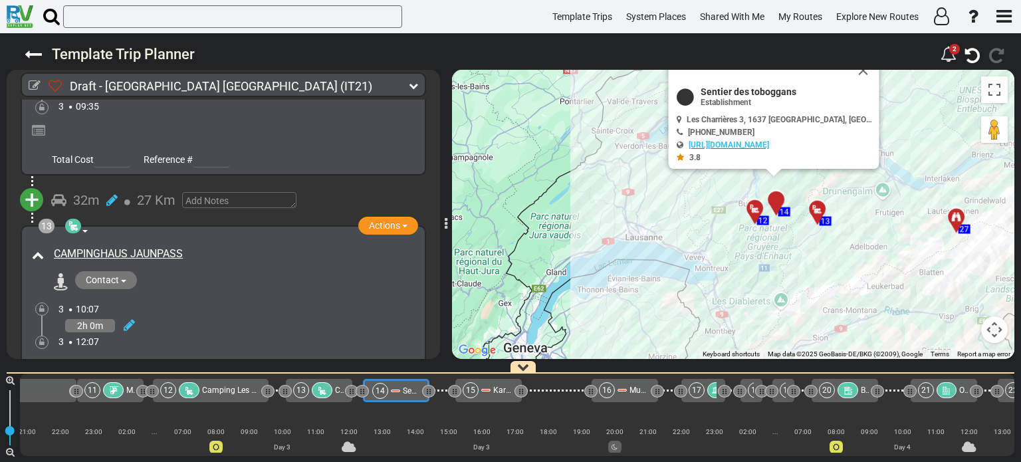
scroll to position [3190, 0]
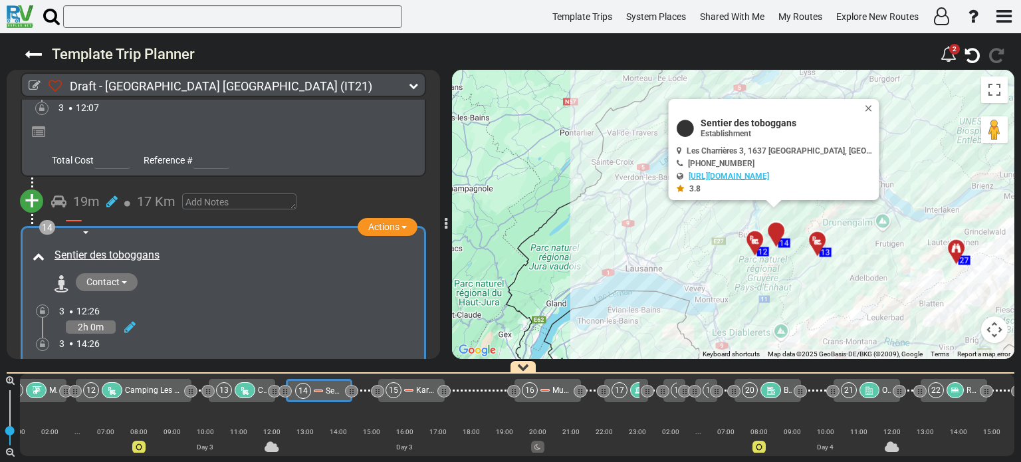
click at [439, 106] on div "1 Airport [GEOGRAPHIC_DATA] Actions Add Activity Replace" at bounding box center [223, 229] width 433 height 259
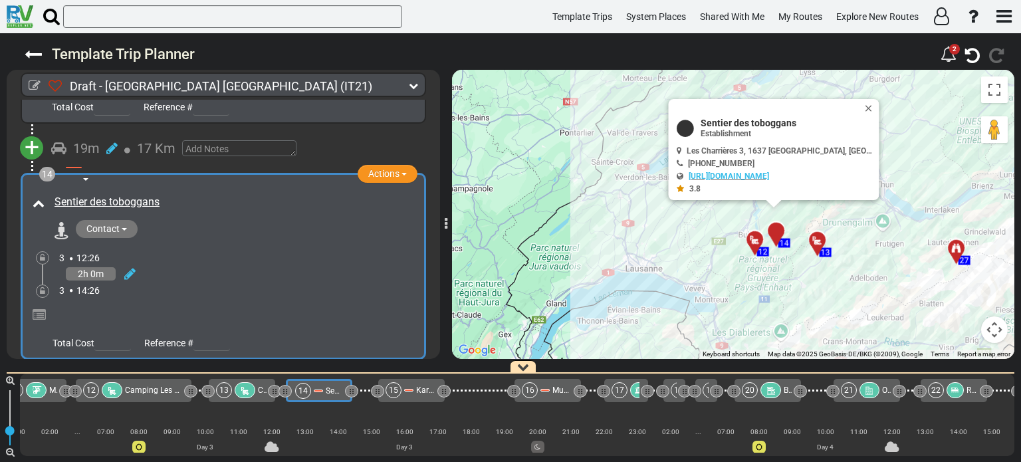
click at [289, 265] on div "2h 0m" at bounding box center [238, 274] width 358 height 19
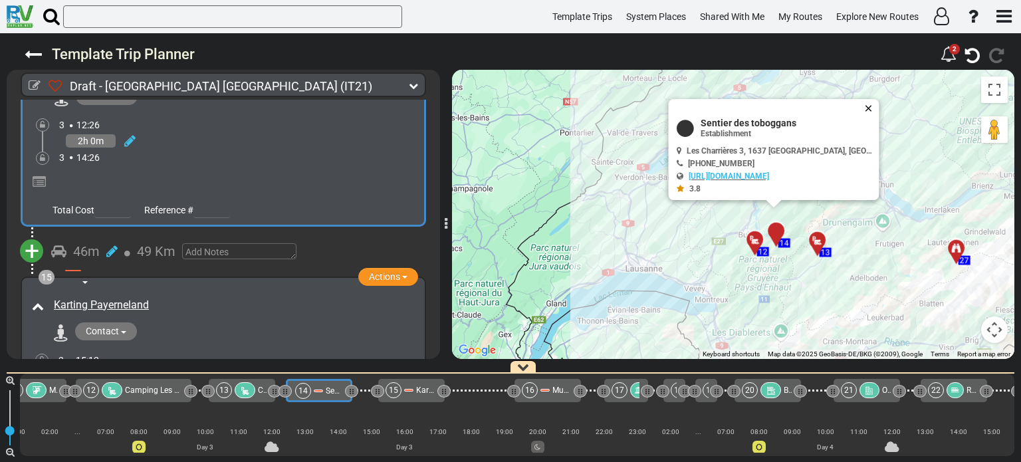
click at [864, 106] on button "Close" at bounding box center [872, 108] width 16 height 19
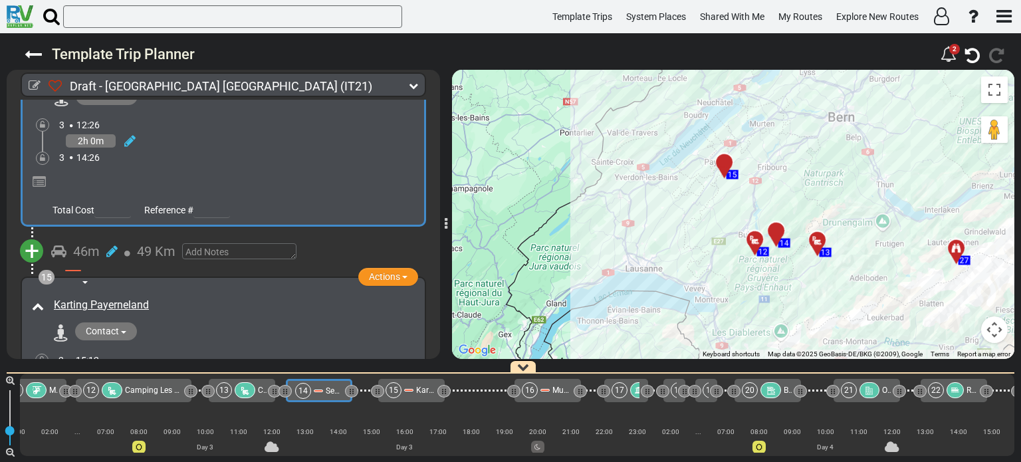
click at [726, 163] on div at bounding box center [729, 168] width 22 height 21
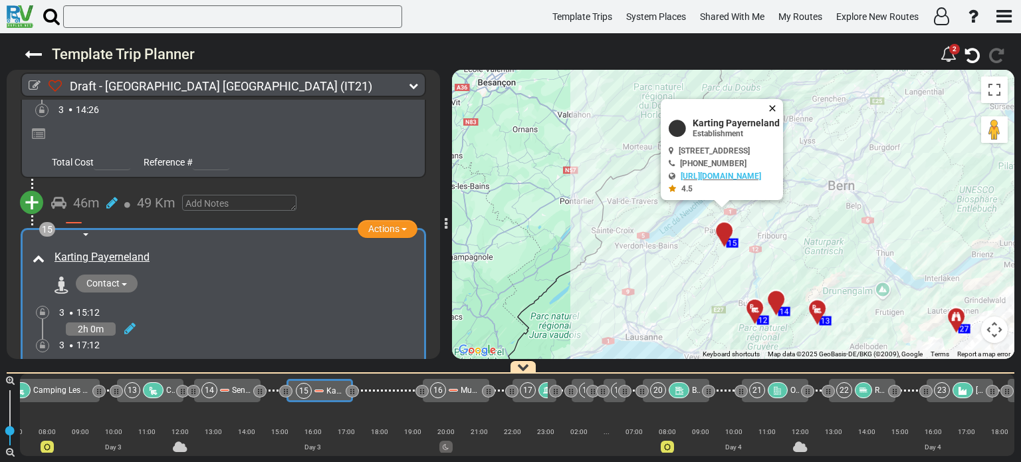
click at [783, 108] on button "Close" at bounding box center [775, 108] width 16 height 19
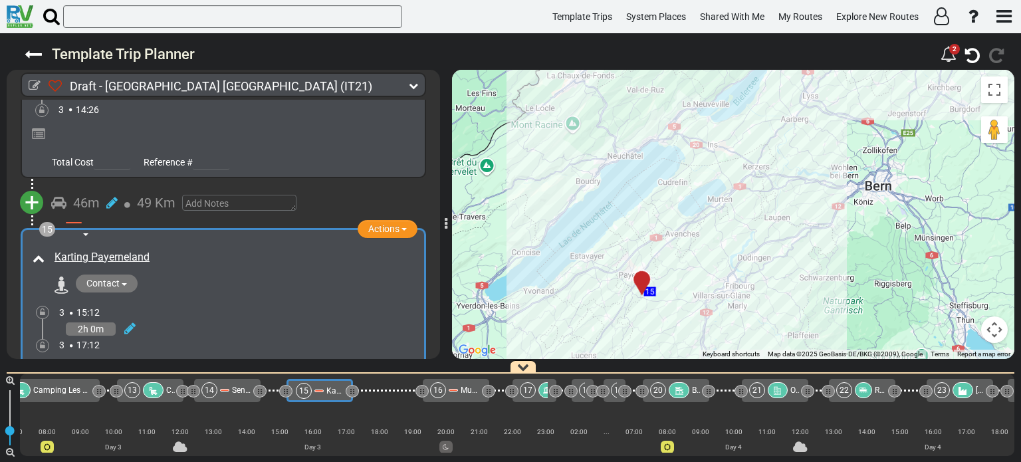
click at [329, 319] on div "2h 0m" at bounding box center [238, 328] width 358 height 19
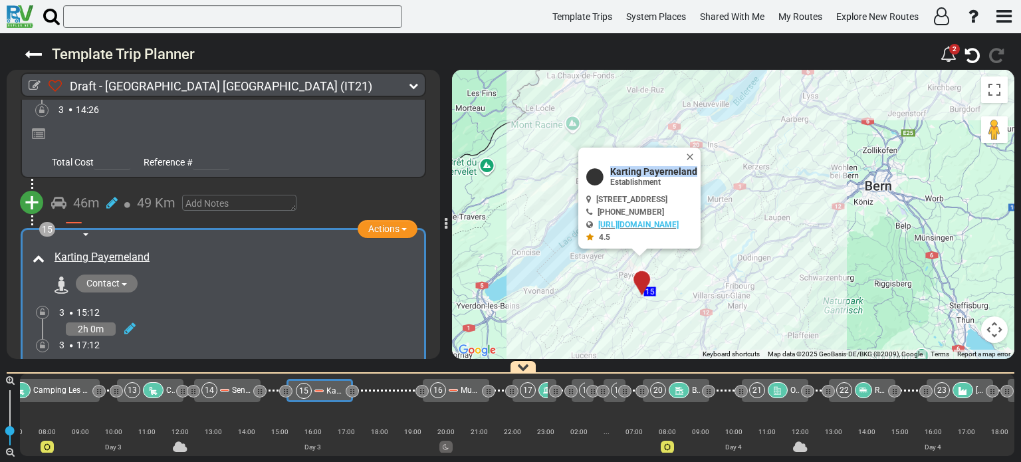
drag, startPoint x: 574, startPoint y: 167, endPoint x: 666, endPoint y: 170, distance: 91.8
click at [666, 170] on div "Karting Payerneland Establishment" at bounding box center [641, 176] width 111 height 21
copy span "Karting Payerneland"
click at [701, 152] on button "Close" at bounding box center [693, 157] width 16 height 19
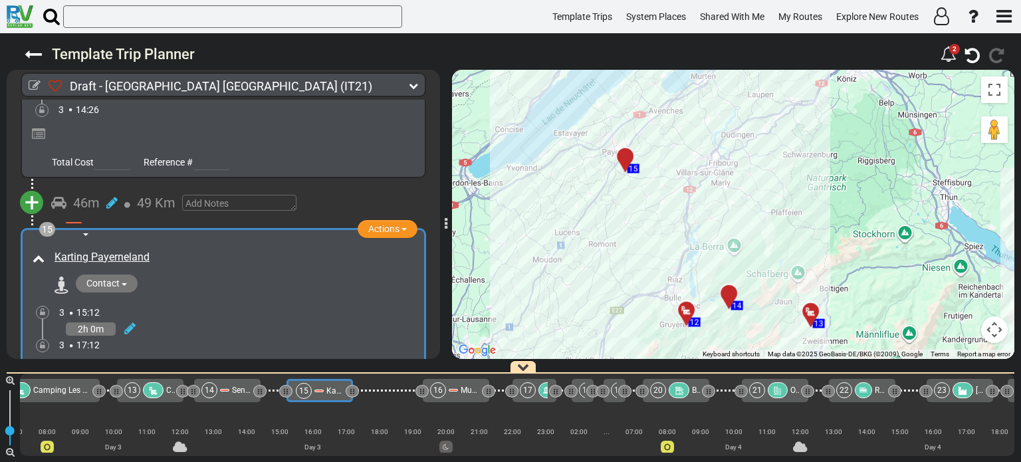
drag, startPoint x: 817, startPoint y: 269, endPoint x: 800, endPoint y: 144, distance: 126.1
click at [800, 144] on div "To activate drag with keyboard, press Alt + Enter. Once in keyboard drag state,…" at bounding box center [733, 214] width 562 height 289
click at [812, 310] on div at bounding box center [815, 316] width 22 height 21
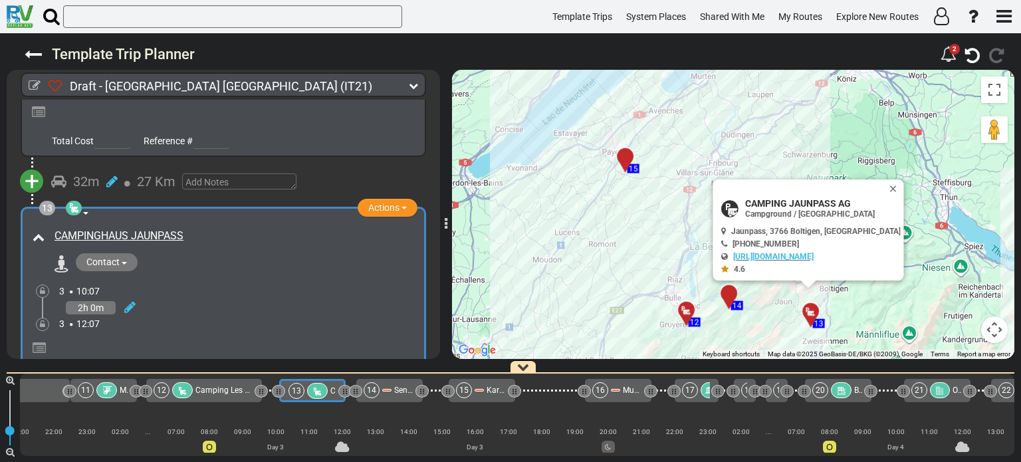
scroll to position [0, 1095]
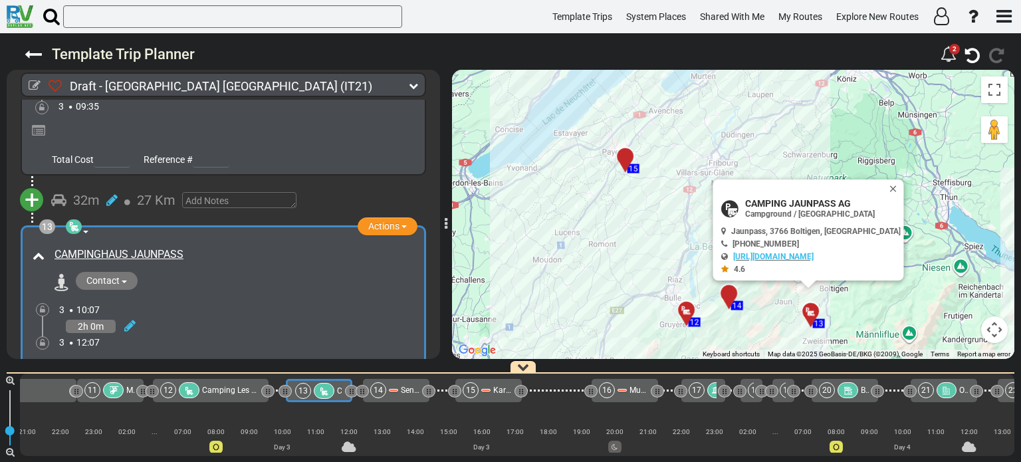
drag, startPoint x: 49, startPoint y: 176, endPoint x: 185, endPoint y: 179, distance: 135.7
click at [185, 244] on div "CAMPINGHAUS JAUNPASS" at bounding box center [233, 255] width 370 height 22
copy link "CAMPINGHAUS JAUNPASS"
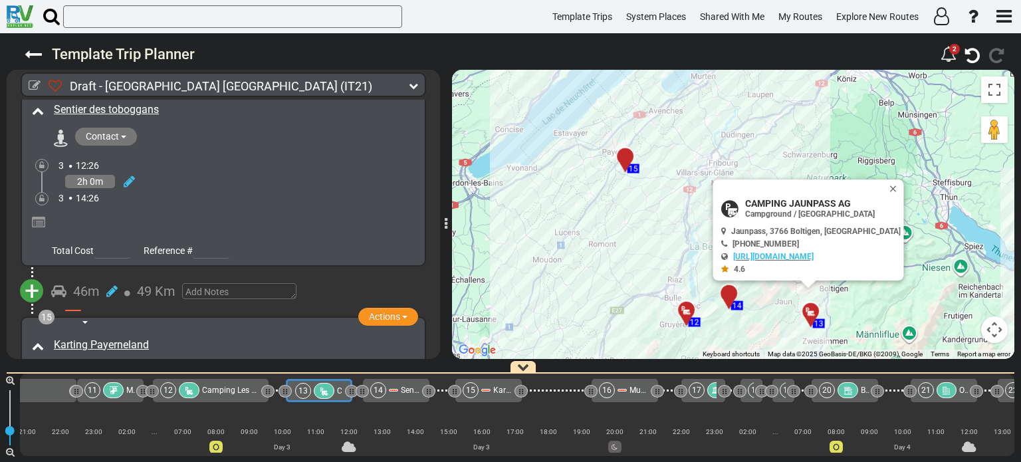
scroll to position [3545, 0]
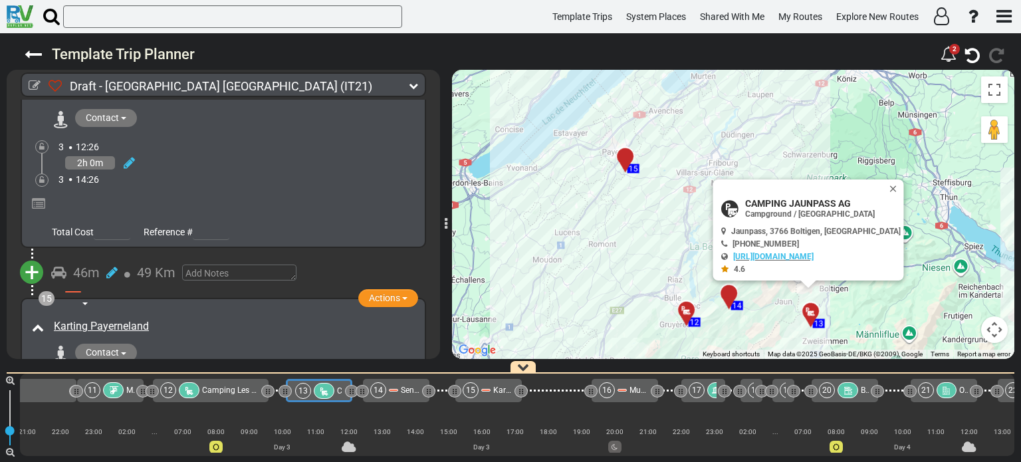
click at [34, 257] on span "+" at bounding box center [32, 272] width 15 height 31
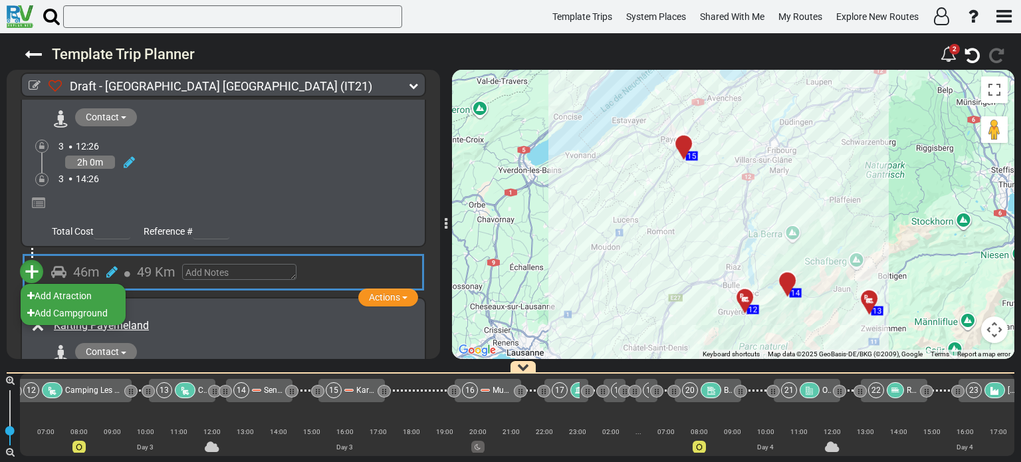
scroll to position [0, 1239]
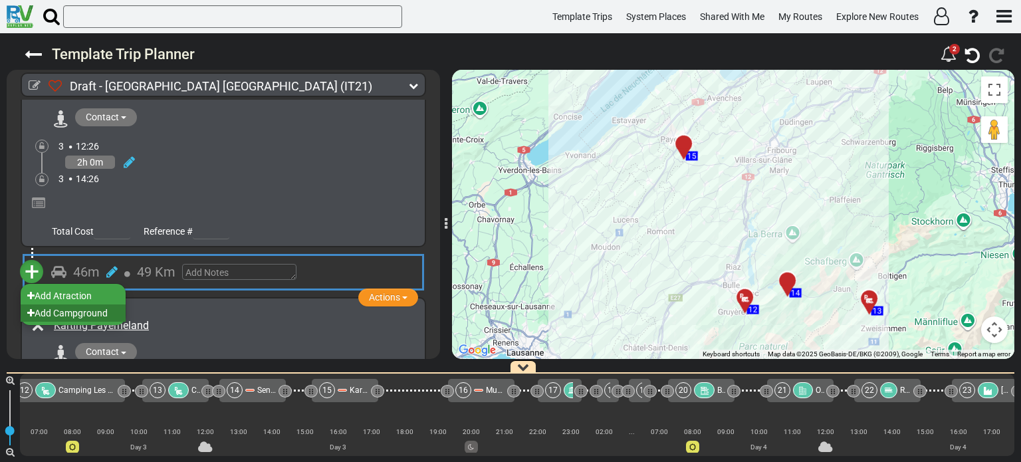
click at [81, 304] on li "Add Campground" at bounding box center [73, 312] width 105 height 17
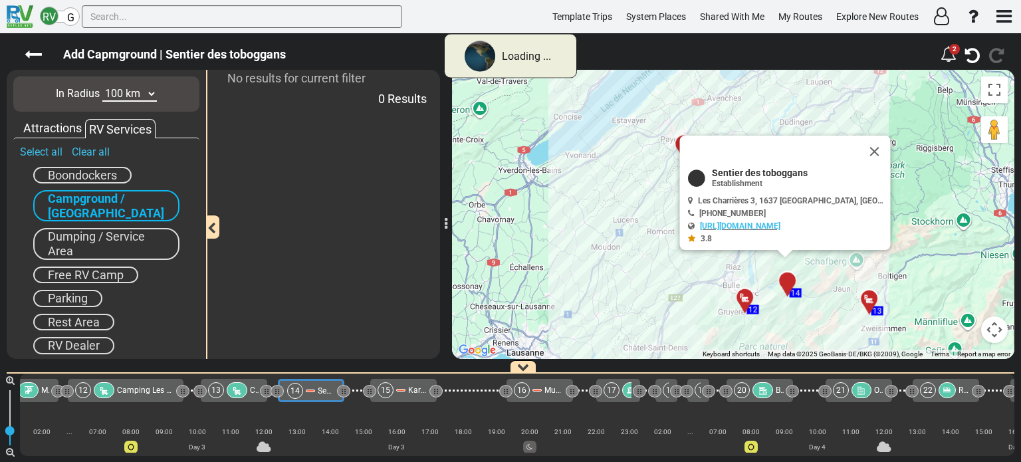
scroll to position [0, 1172]
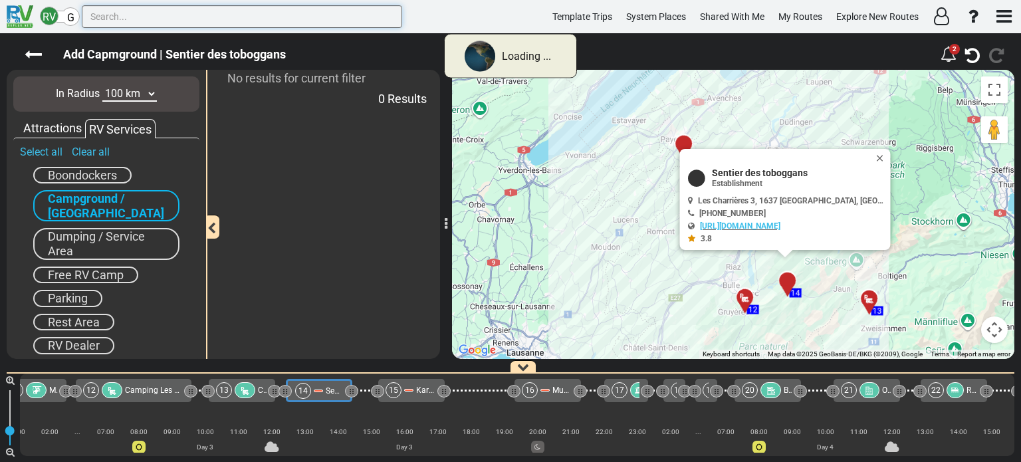
click at [130, 21] on input "text" at bounding box center [242, 16] width 320 height 23
paste input "CAMPINGHAUS JAUNPASS"
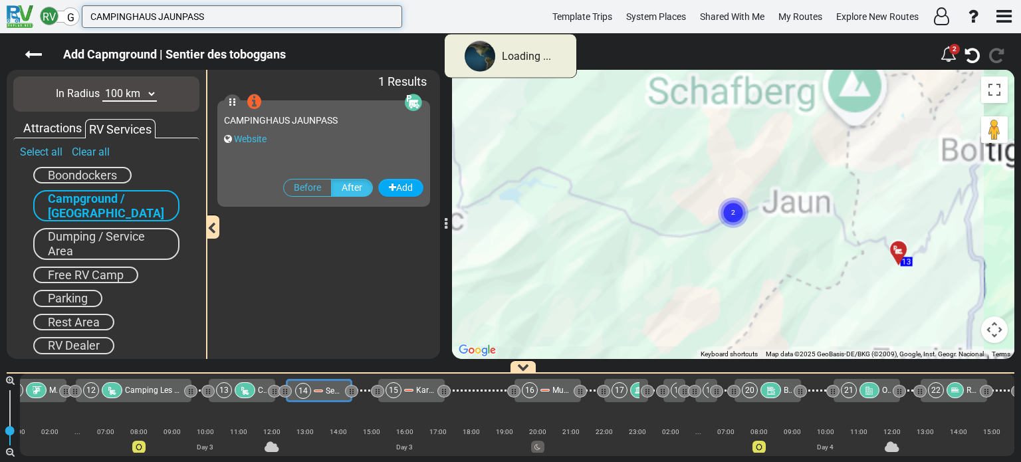
type input "CAMPINGHAUS JAUNPASS"
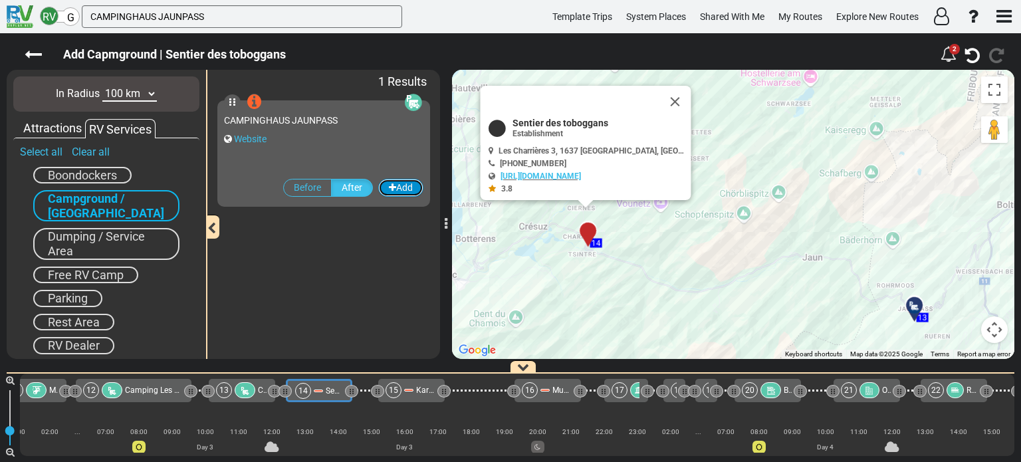
click at [400, 185] on button "Add" at bounding box center [400, 188] width 45 height 18
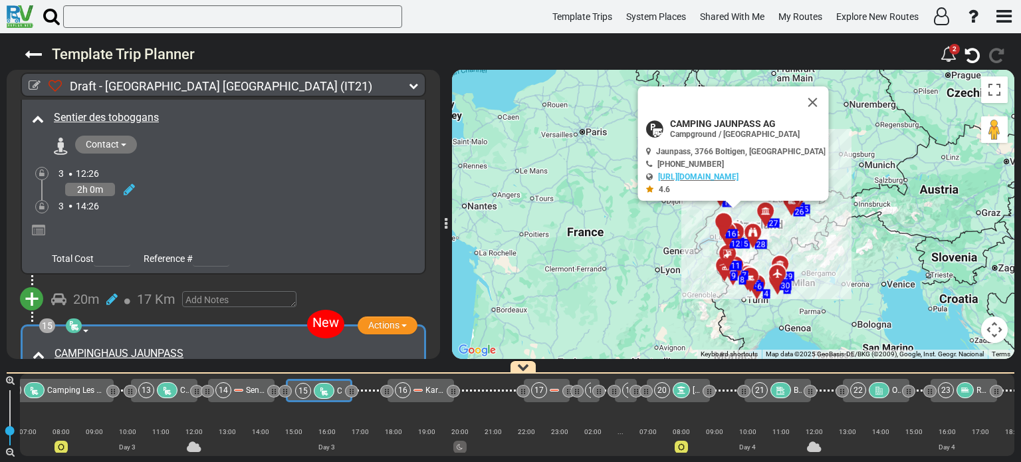
scroll to position [3613, 0]
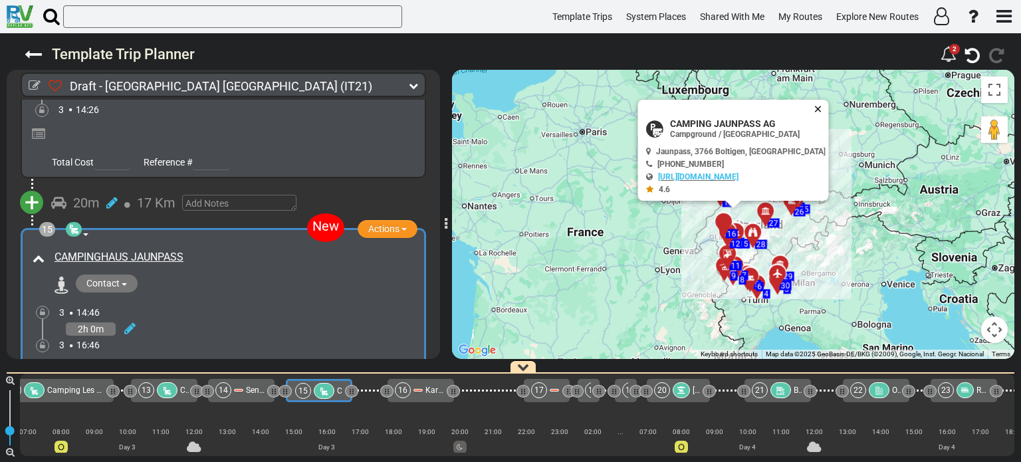
click at [813, 106] on button "Close" at bounding box center [821, 109] width 16 height 19
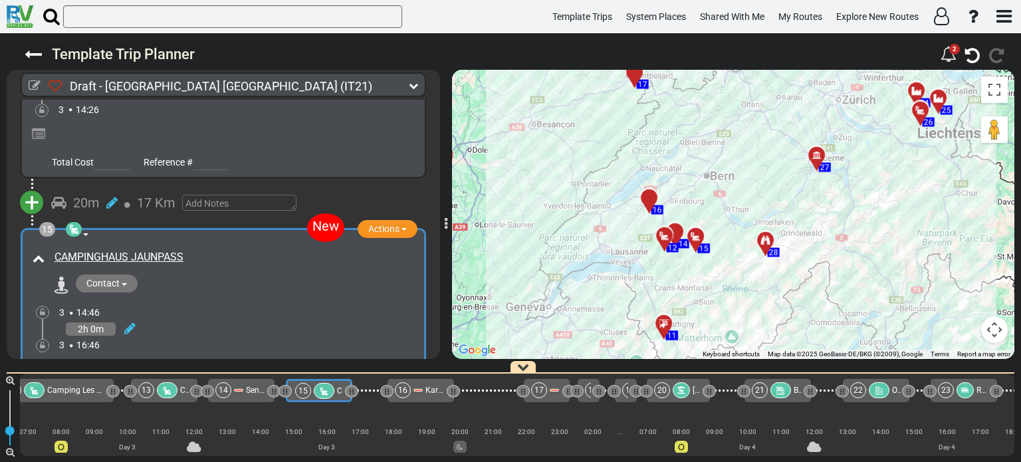
drag, startPoint x: 689, startPoint y: 235, endPoint x: 742, endPoint y: 196, distance: 65.7
click at [742, 196] on div "To activate drag with keyboard, press Alt + Enter. Once in keyboard drag state,…" at bounding box center [733, 214] width 562 height 289
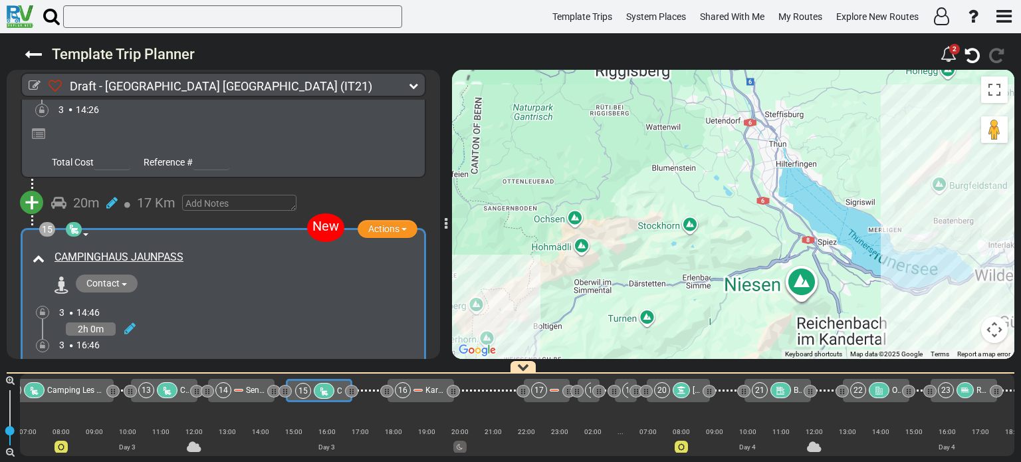
drag, startPoint x: 661, startPoint y: 236, endPoint x: 935, endPoint y: 146, distance: 289.1
click at [935, 146] on div "To activate drag with keyboard, press Alt + Enter. Once in keyboard drag state,…" at bounding box center [733, 214] width 562 height 289
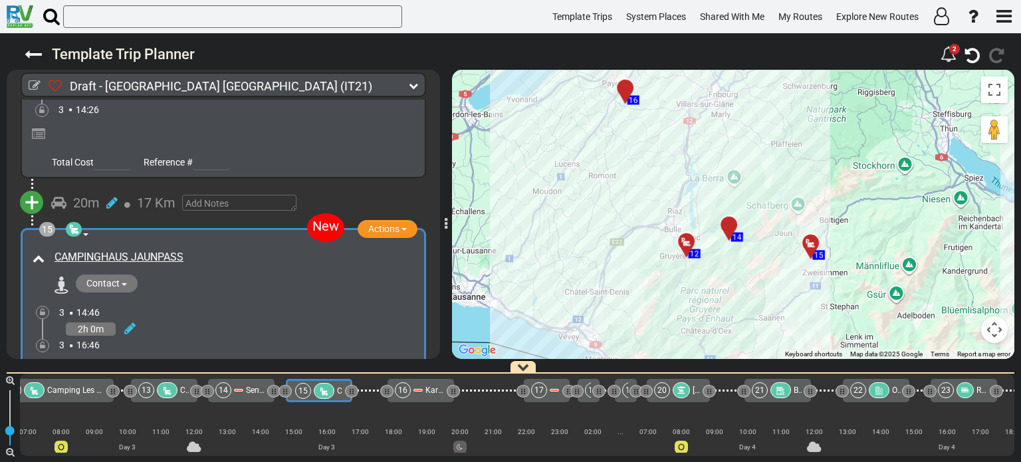
click at [413, 86] on icon at bounding box center [413, 85] width 9 height 9
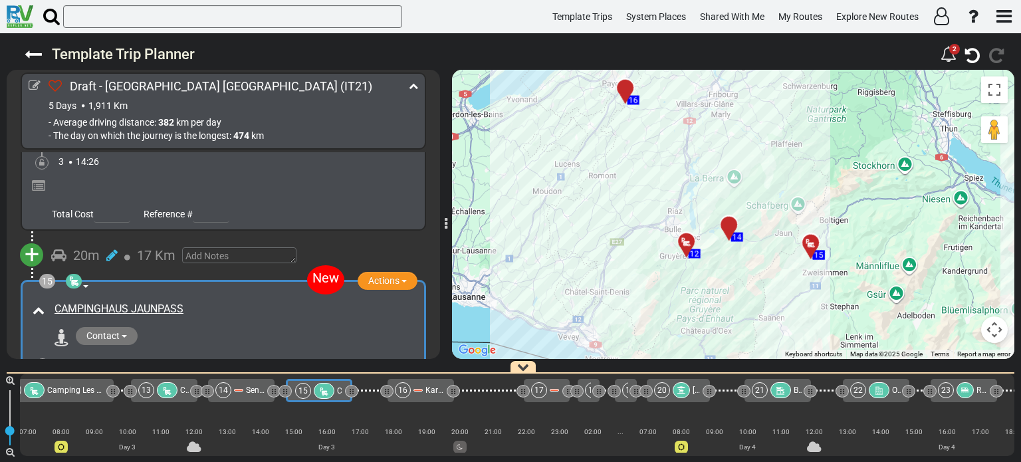
click at [413, 86] on icon at bounding box center [413, 85] width 9 height 9
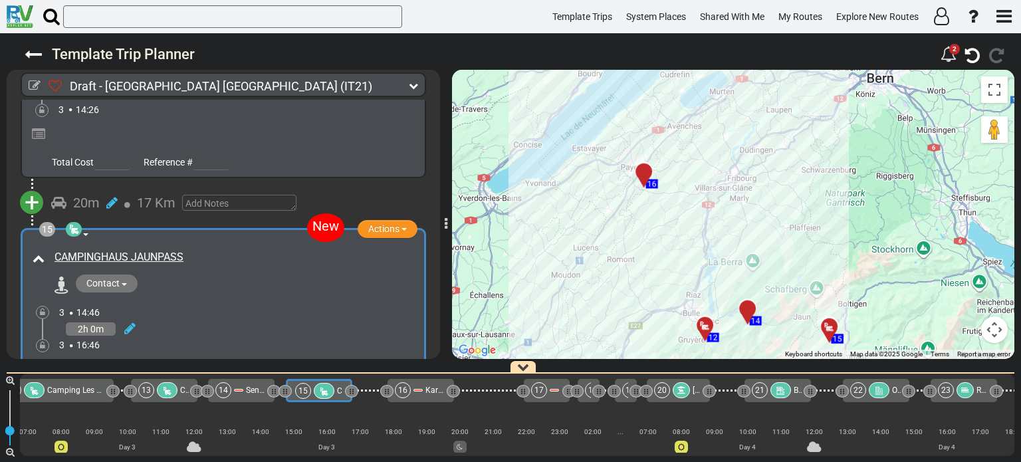
drag, startPoint x: 653, startPoint y: 165, endPoint x: 673, endPoint y: 255, distance: 92.6
click at [673, 255] on div "To activate drag with keyboard, press Alt + Enter. Once in keyboard drag state,…" at bounding box center [733, 214] width 562 height 289
click at [644, 171] on div "16" at bounding box center [643, 171] width 23 height 23
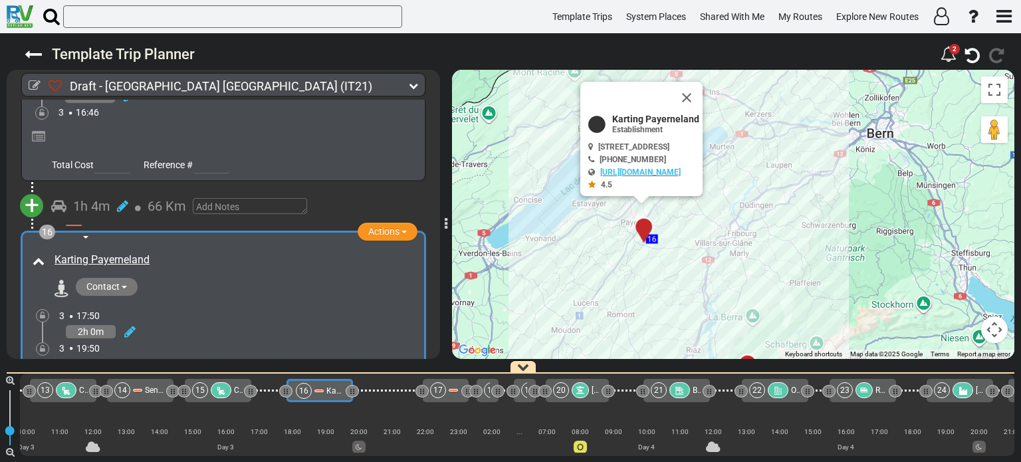
scroll to position [0, 1351]
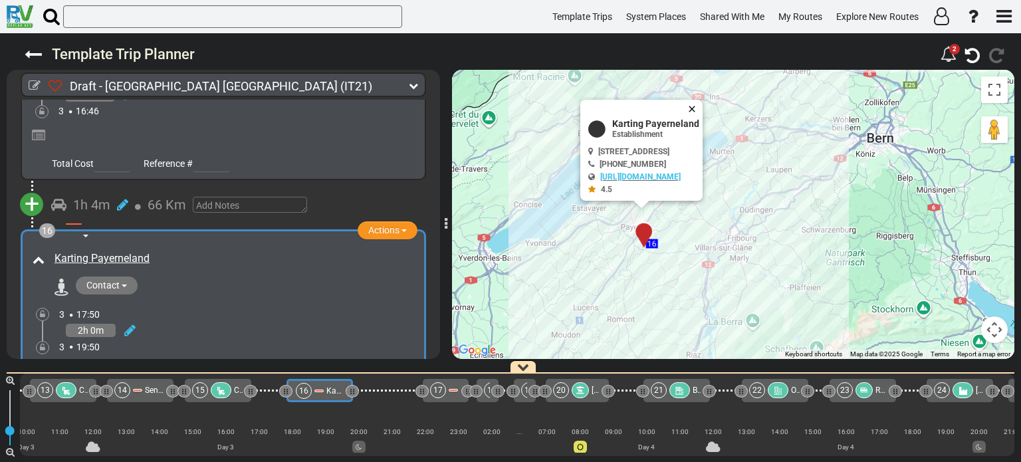
click at [703, 106] on button "Close" at bounding box center [695, 109] width 16 height 19
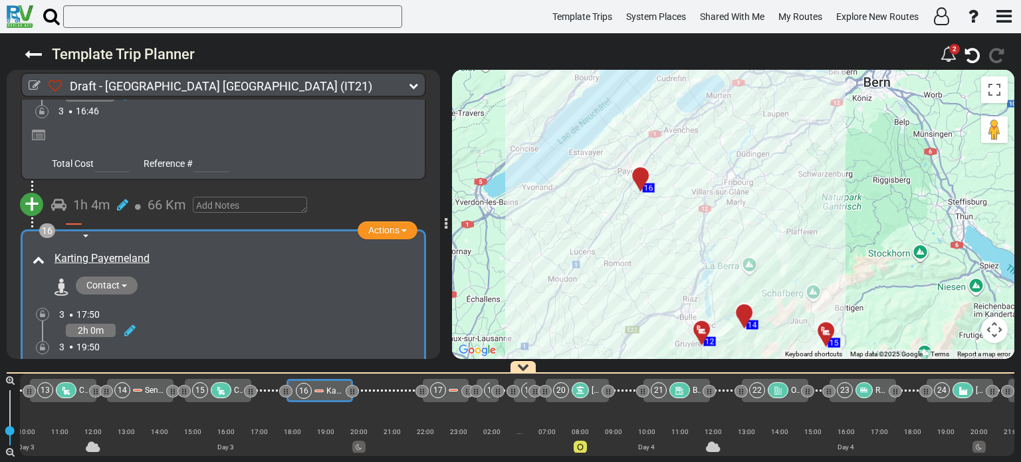
drag, startPoint x: 735, startPoint y: 243, endPoint x: 733, endPoint y: 185, distance: 57.9
click at [733, 185] on div "To activate drag with keyboard, press Alt + Enter. Once in keyboard drag state,…" at bounding box center [733, 214] width 562 height 289
click at [644, 178] on div at bounding box center [646, 182] width 22 height 21
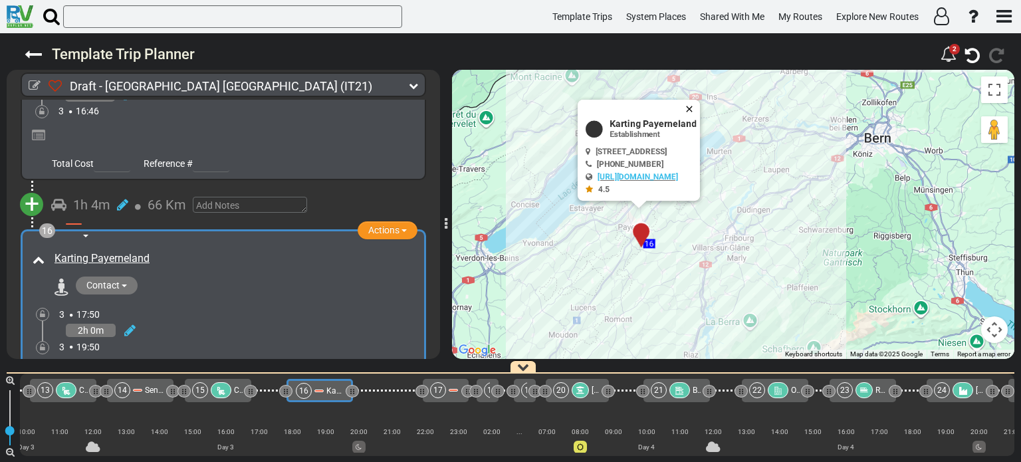
click at [700, 109] on button "Close" at bounding box center [692, 109] width 16 height 19
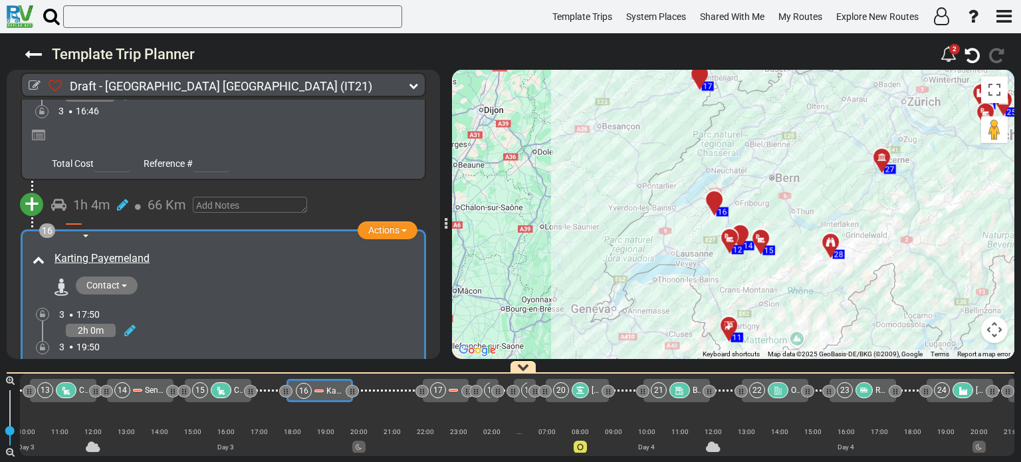
click at [717, 195] on div "16" at bounding box center [714, 198] width 23 height 23
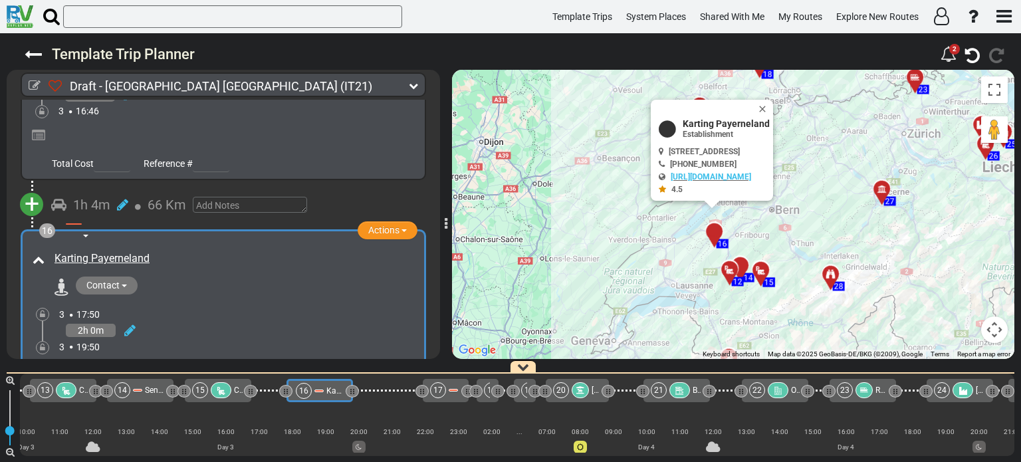
click at [439, 355] on div "1 Airport [GEOGRAPHIC_DATA] Actions Add Activity Replace" at bounding box center [223, 229] width 433 height 259
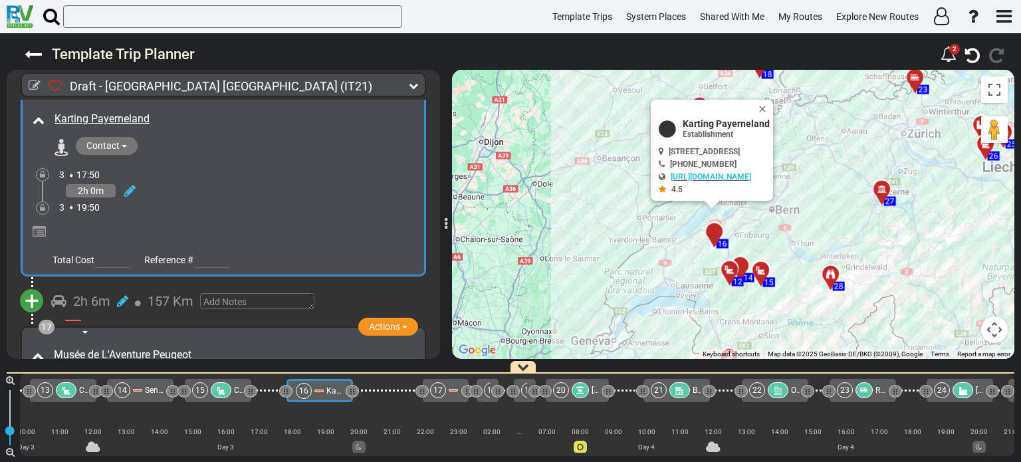
scroll to position [4006, 0]
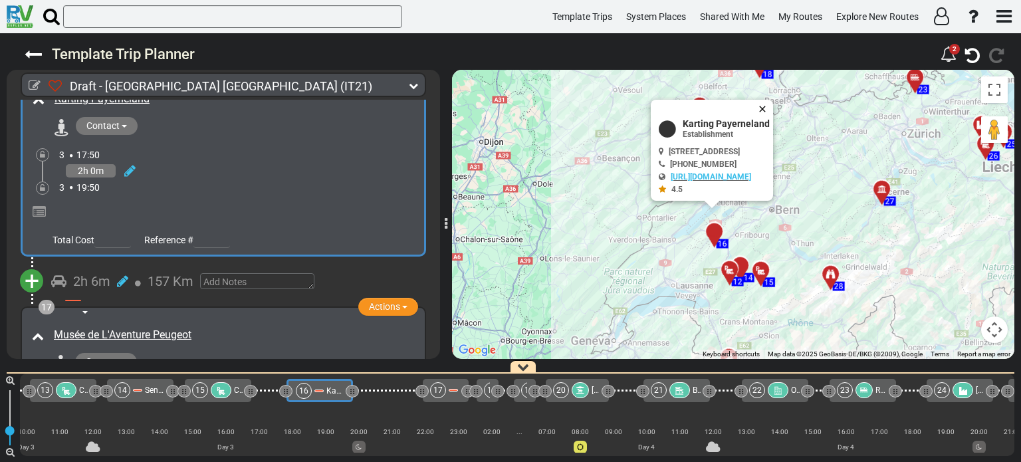
click at [773, 106] on button "Close" at bounding box center [765, 109] width 16 height 19
